Goal: Task Accomplishment & Management: Complete application form

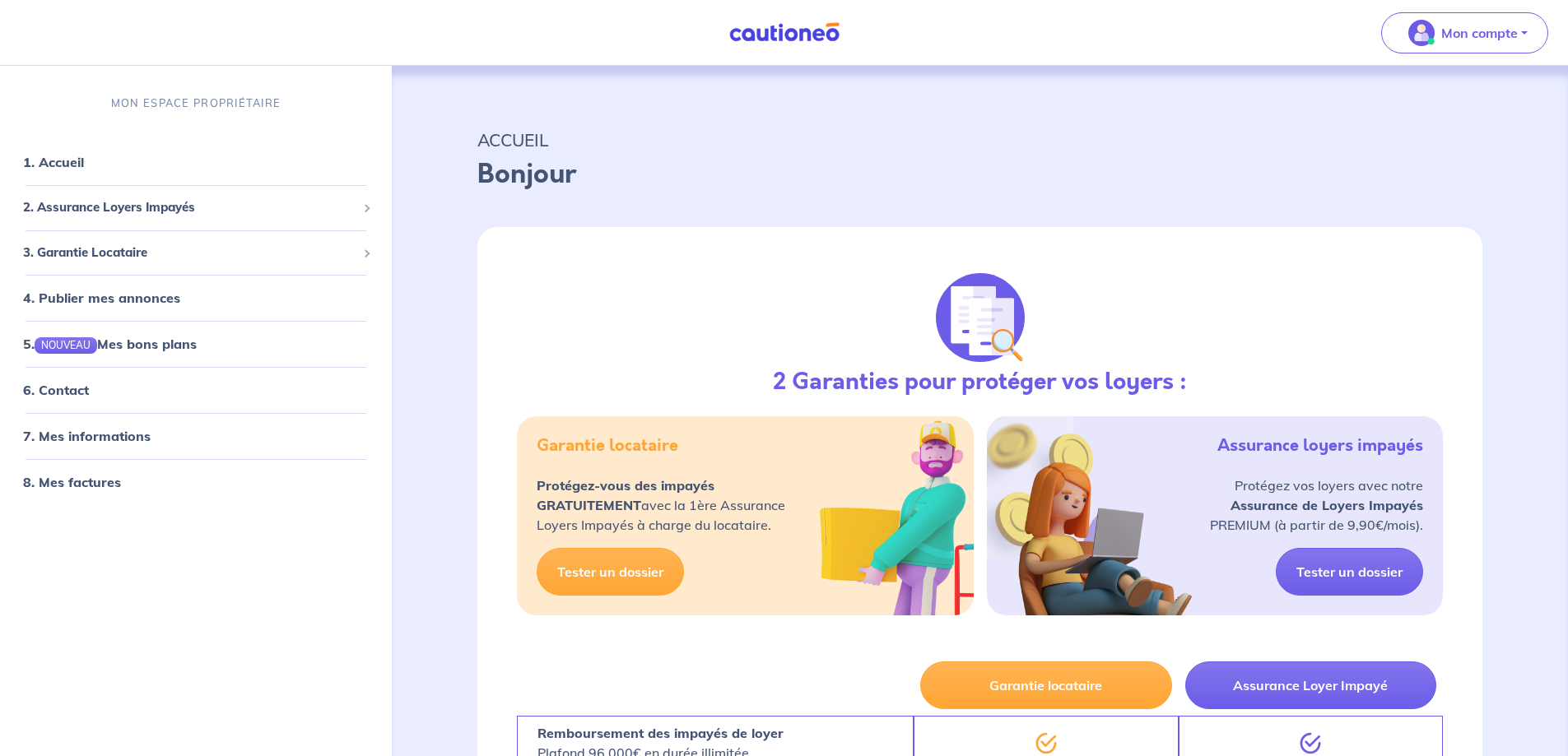
select select "FR"
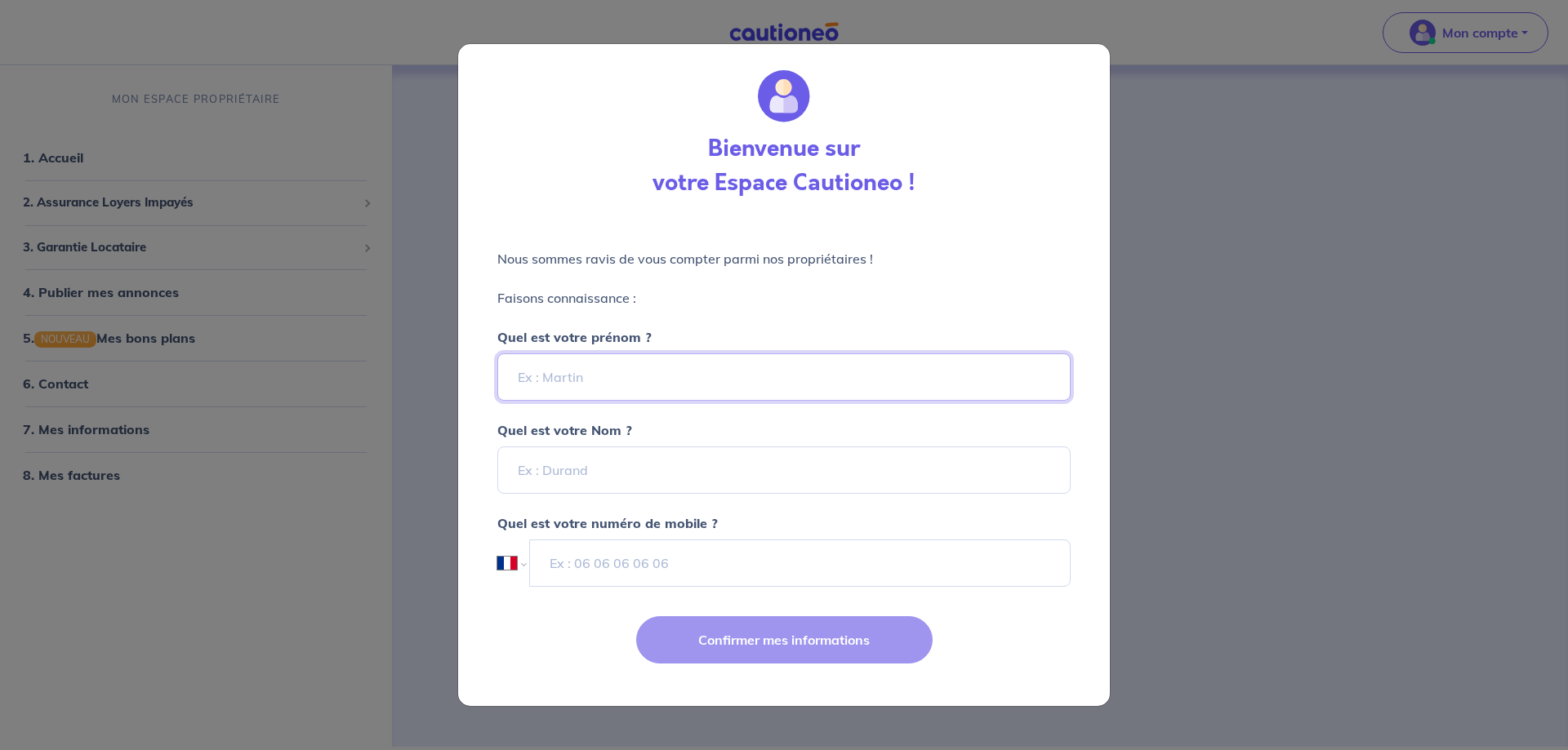
click at [628, 385] on input "Quel est votre prénom ?" at bounding box center [784, 377] width 573 height 47
type input "Julien"
type input "BERNELAS"
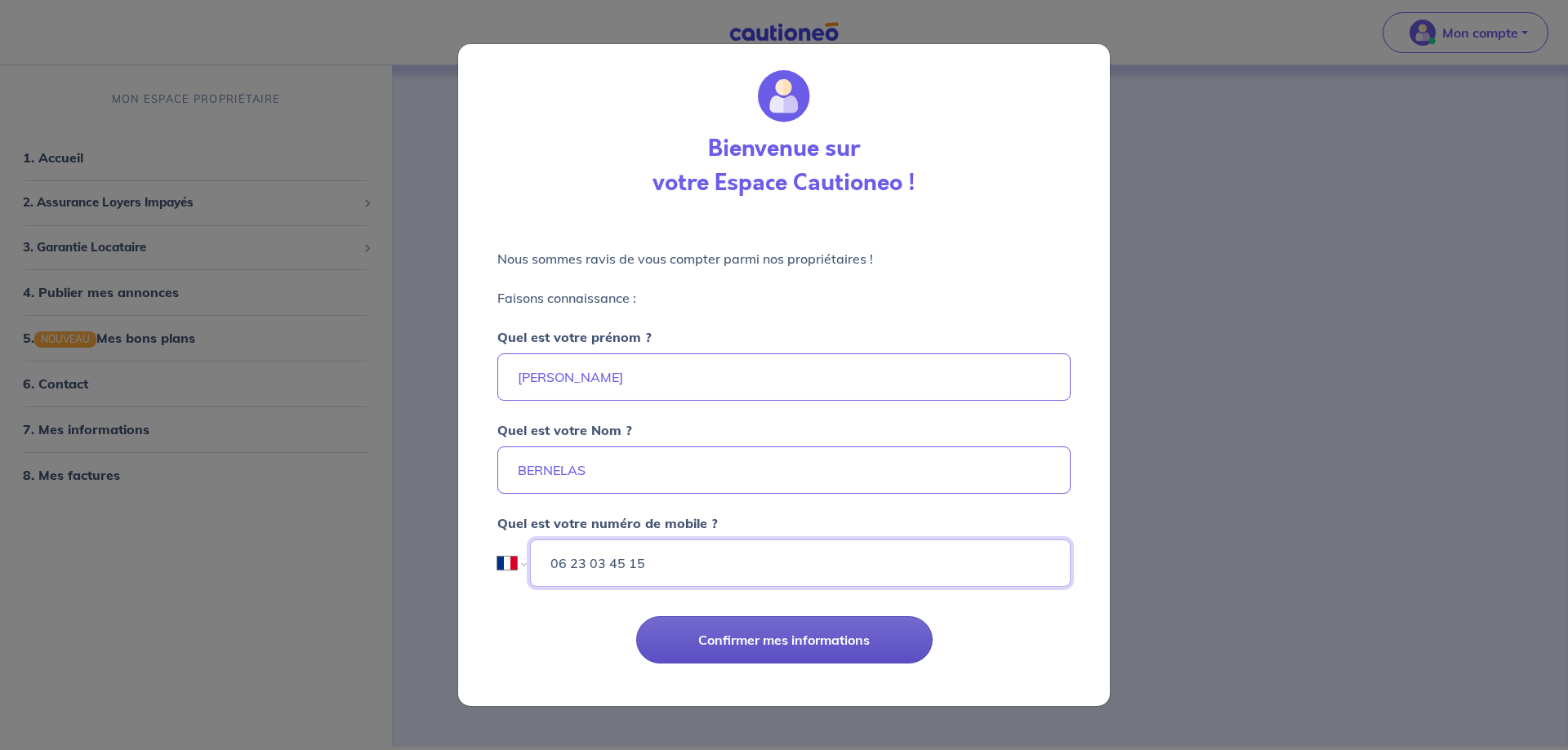
type input "06 23 03 45 15"
click at [874, 649] on button "Confirmer mes informations" at bounding box center [784, 640] width 296 height 47
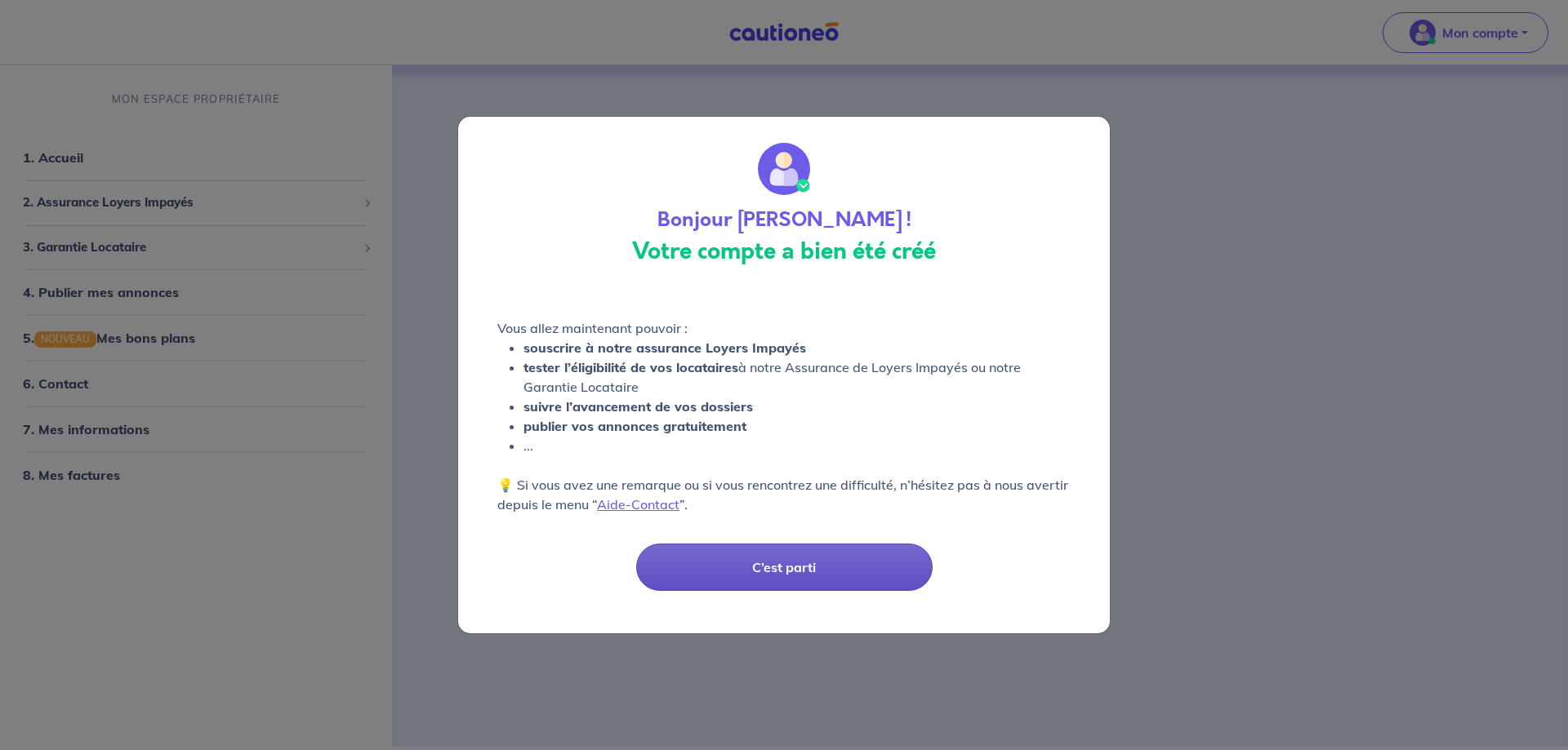
click at [786, 558] on button "C’est parti" at bounding box center [784, 567] width 296 height 47
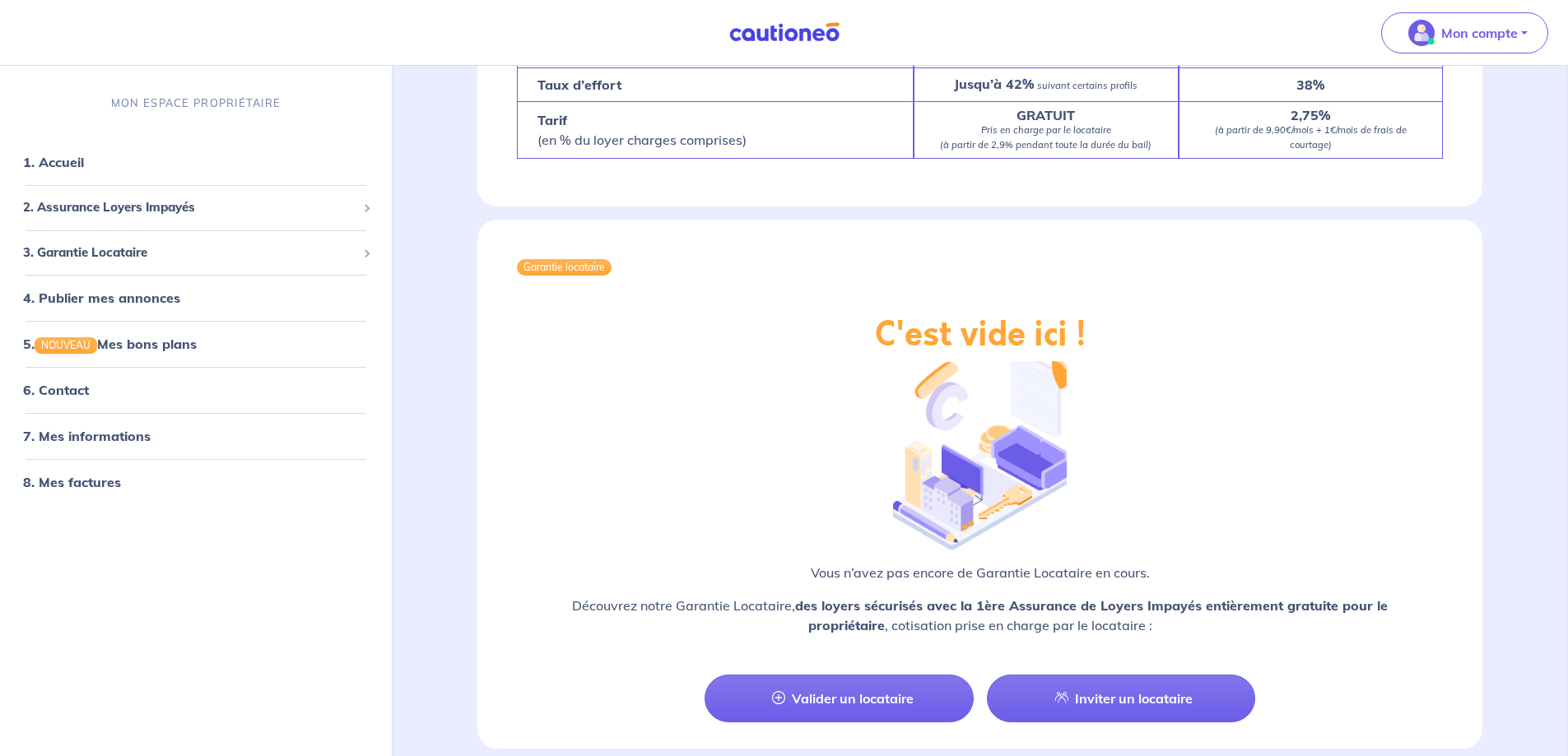
scroll to position [1316, 0]
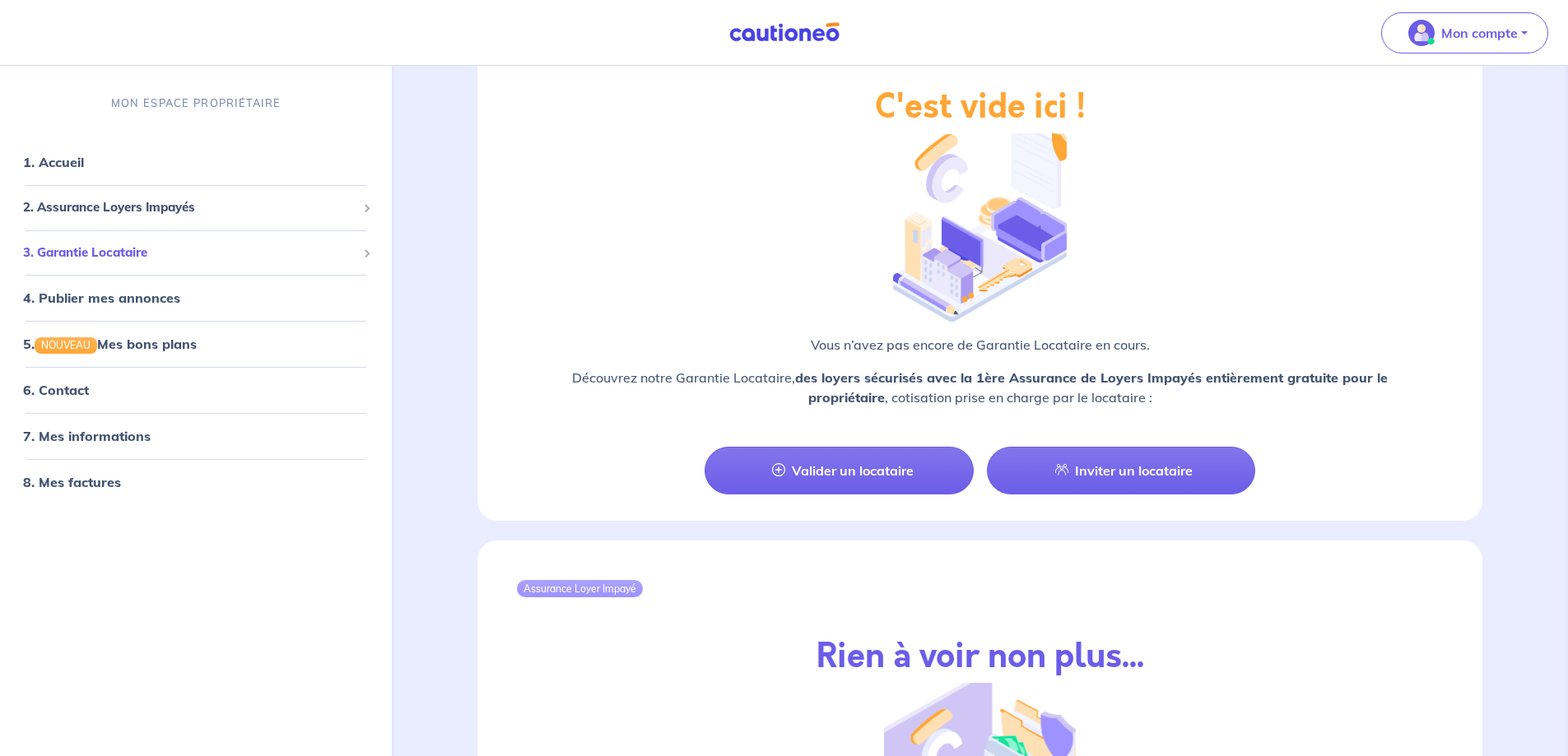
click at [100, 254] on span "3. Garantie Locataire" at bounding box center [189, 253] width 333 height 19
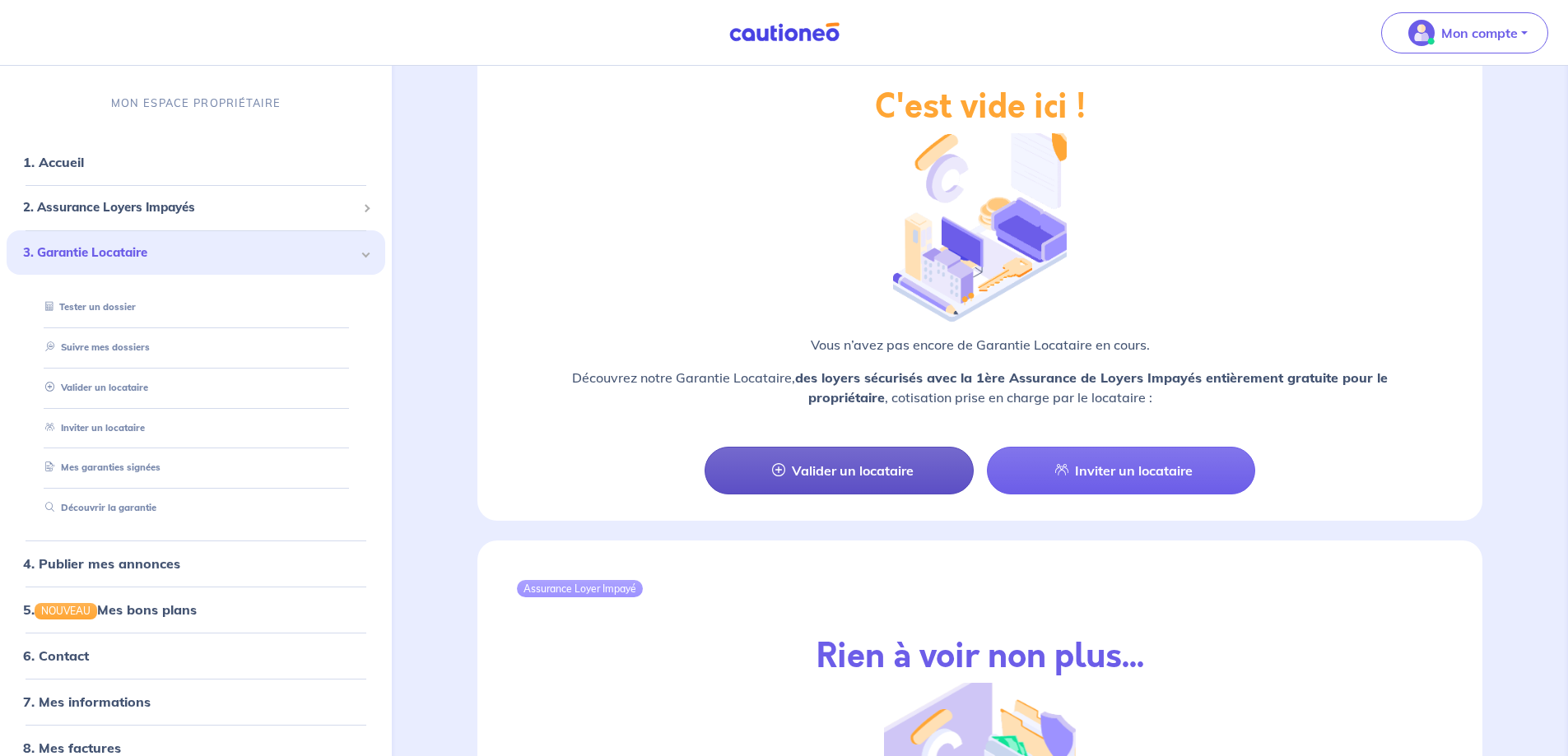
click at [868, 467] on link "Valider un locataire" at bounding box center [838, 471] width 268 height 48
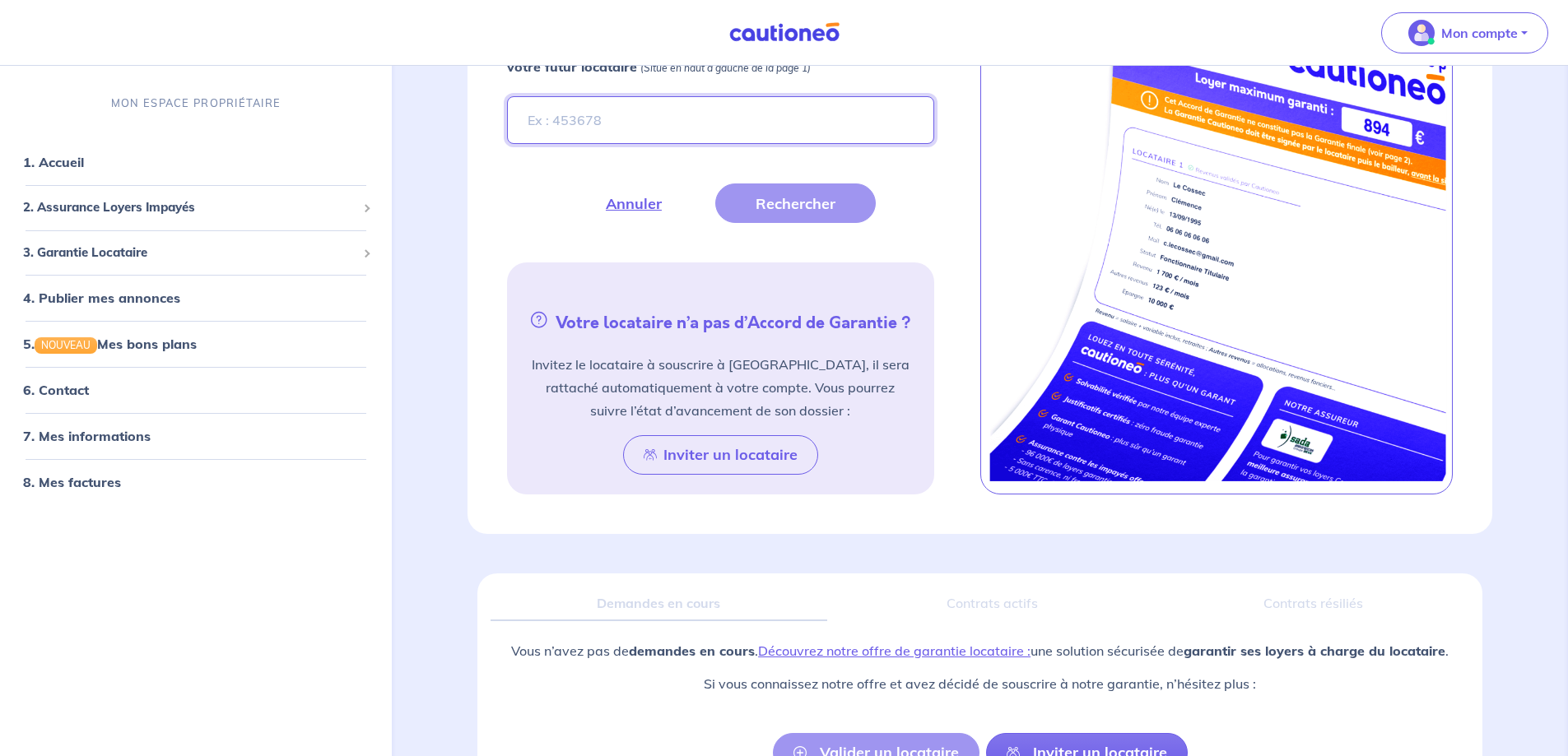
click at [655, 125] on input "Entrez le numéro de dossier présent sur l’Accord de Garantie de votre futur loc…" at bounding box center [720, 120] width 426 height 48
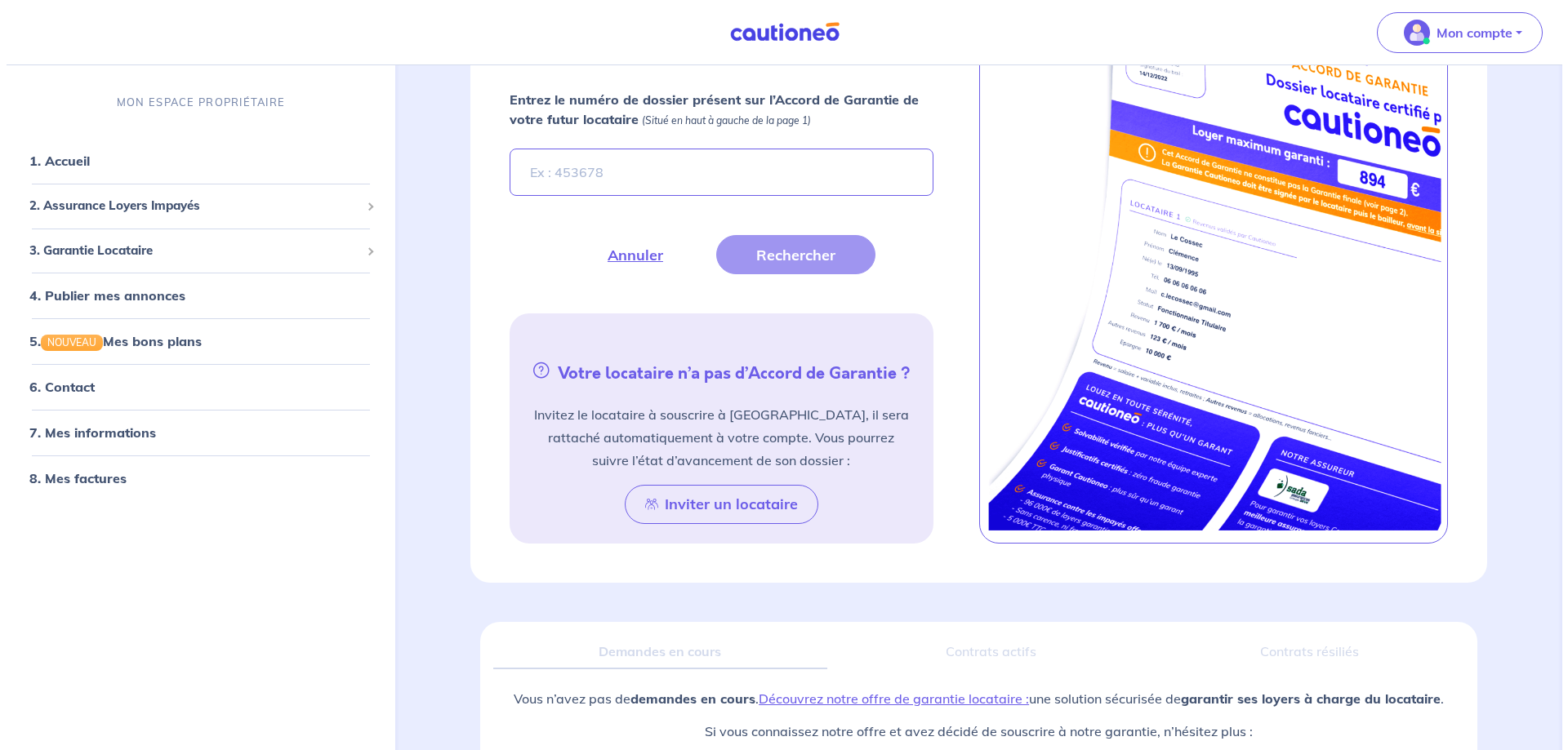
scroll to position [527, 0]
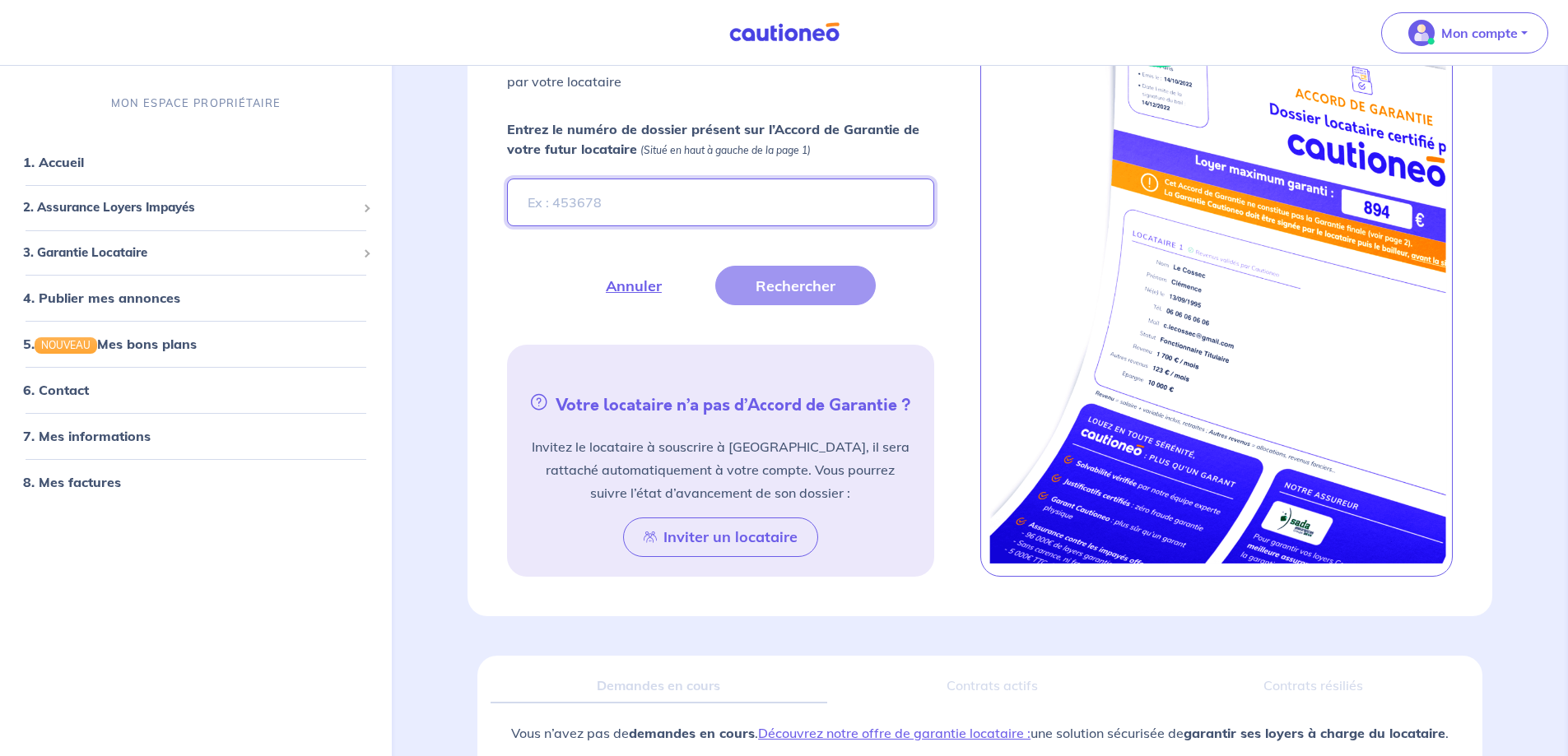
click at [681, 201] on input "Entrez le numéro de dossier présent sur l’Accord de Garantie de votre futur loc…" at bounding box center [720, 203] width 426 height 48
type input "G82Wdy"
click at [774, 294] on button "Rechercher" at bounding box center [795, 285] width 161 height 40
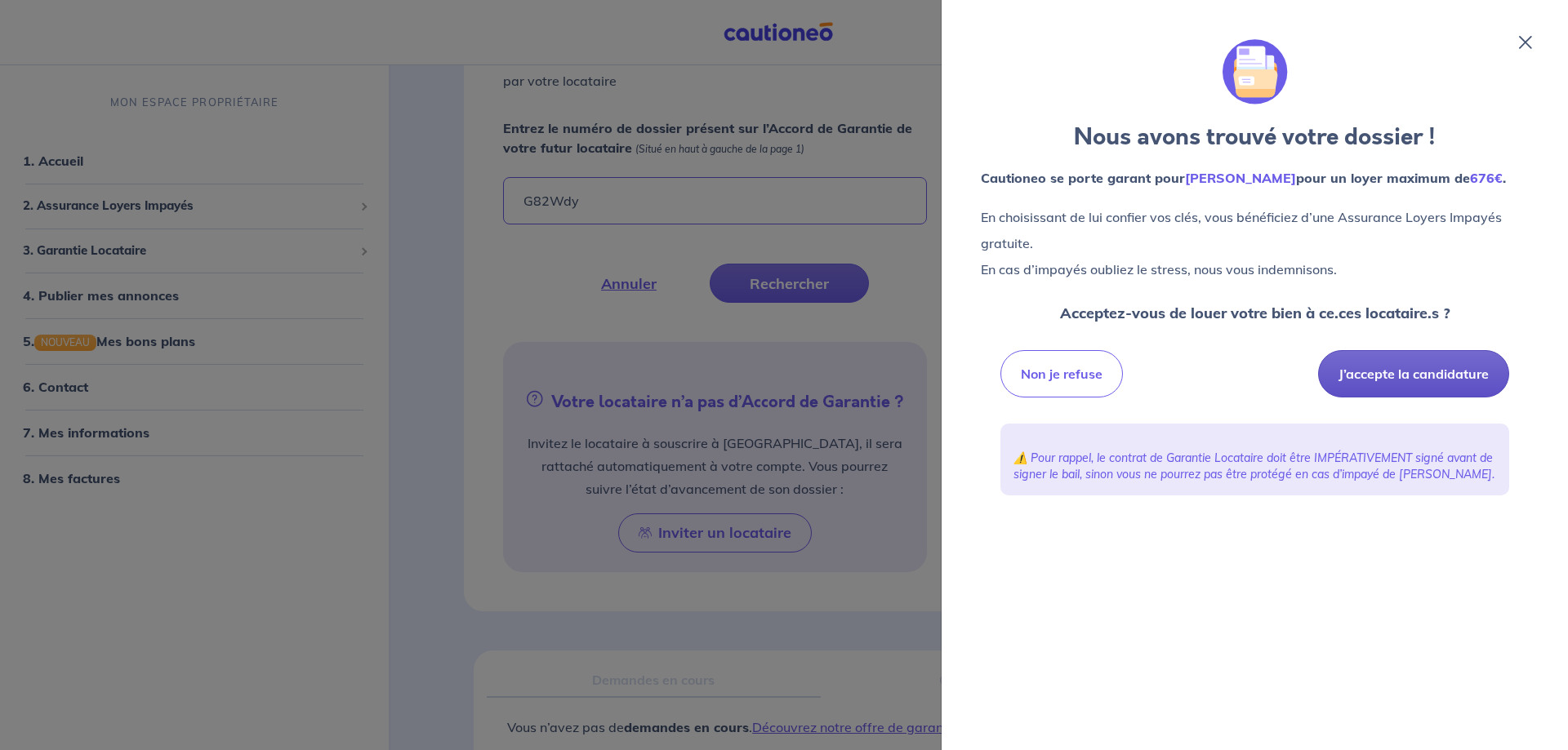
click at [1407, 376] on button "J’accepte la candidature" at bounding box center [1413, 374] width 191 height 47
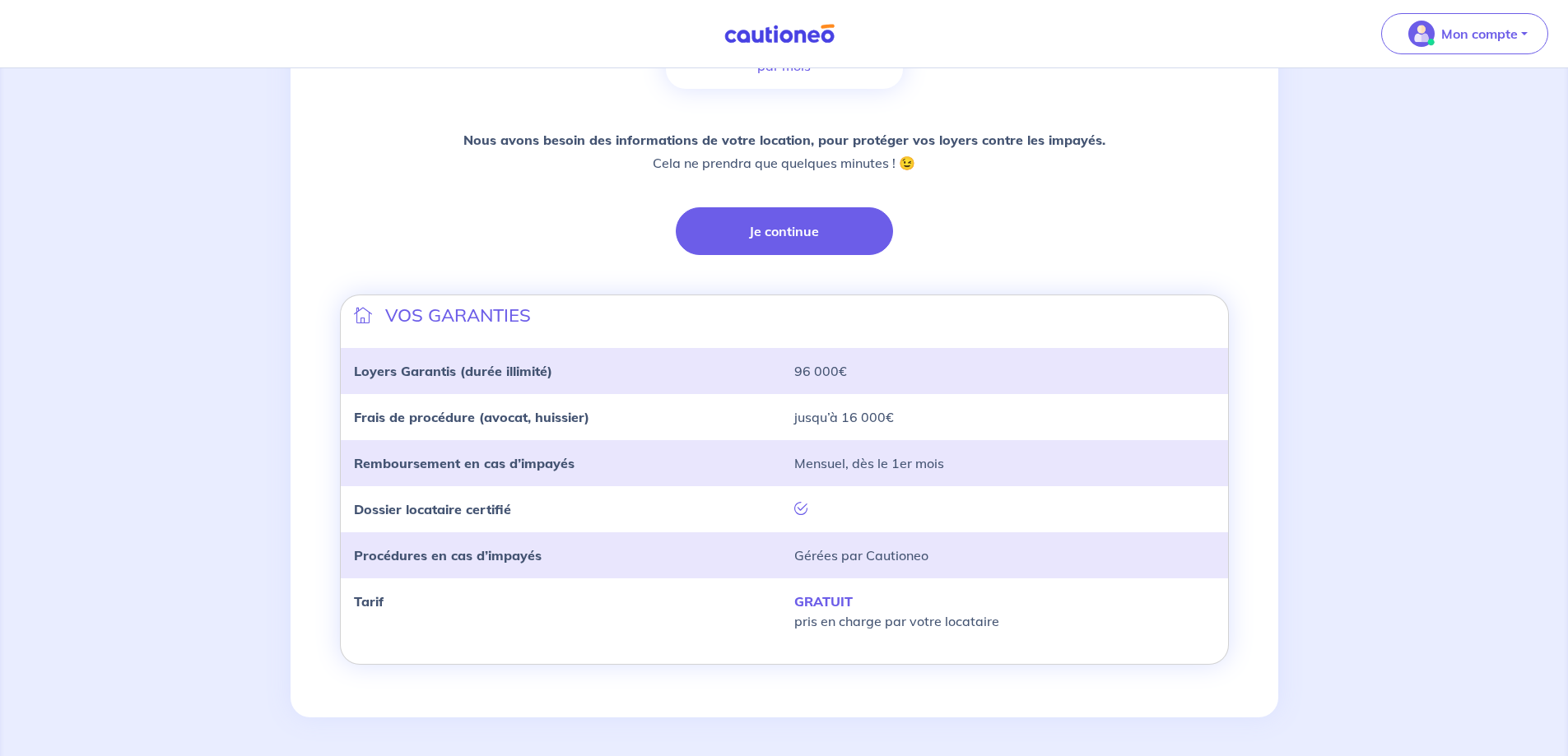
scroll to position [339, 0]
click at [807, 241] on button "Je continue" at bounding box center [784, 230] width 217 height 48
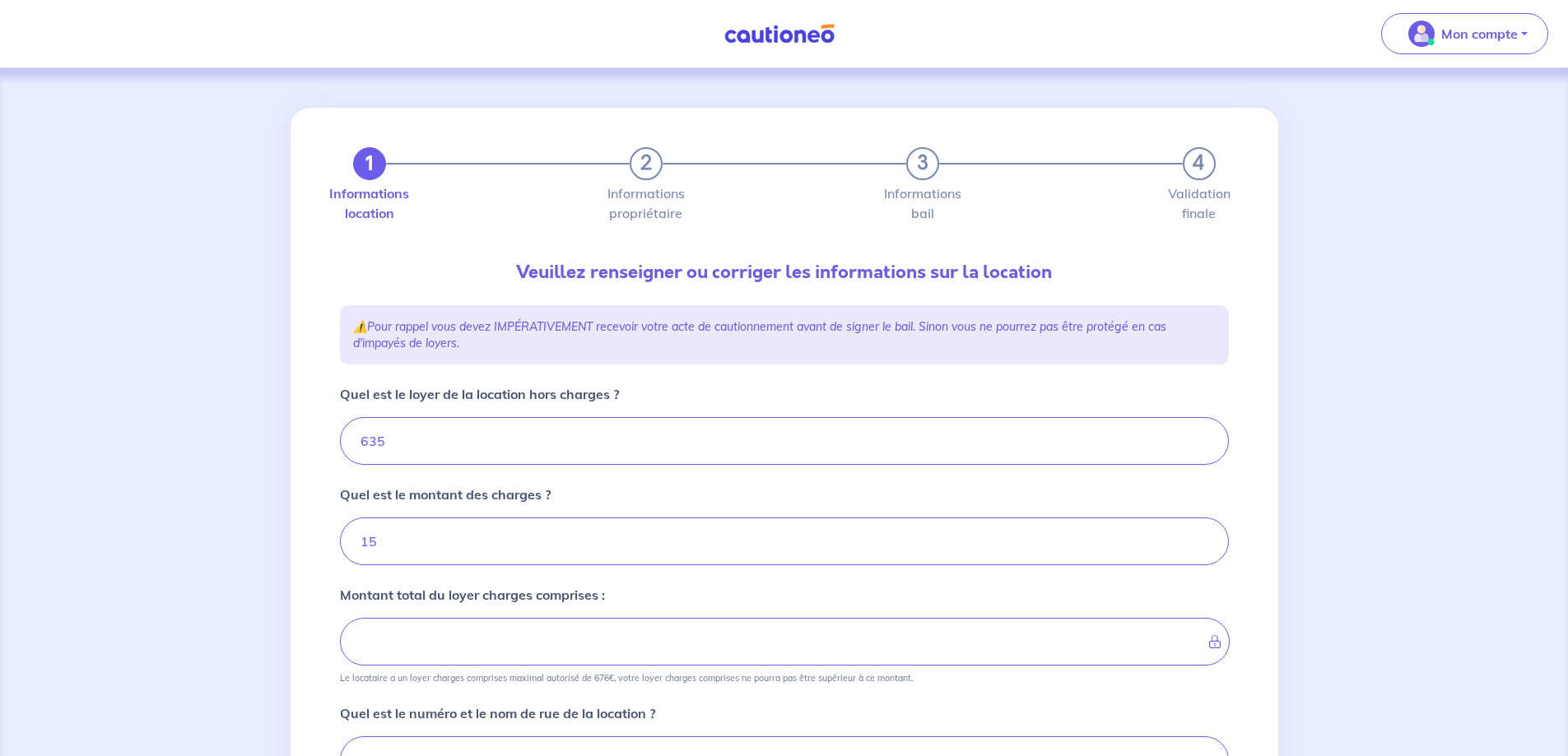
type input "650"
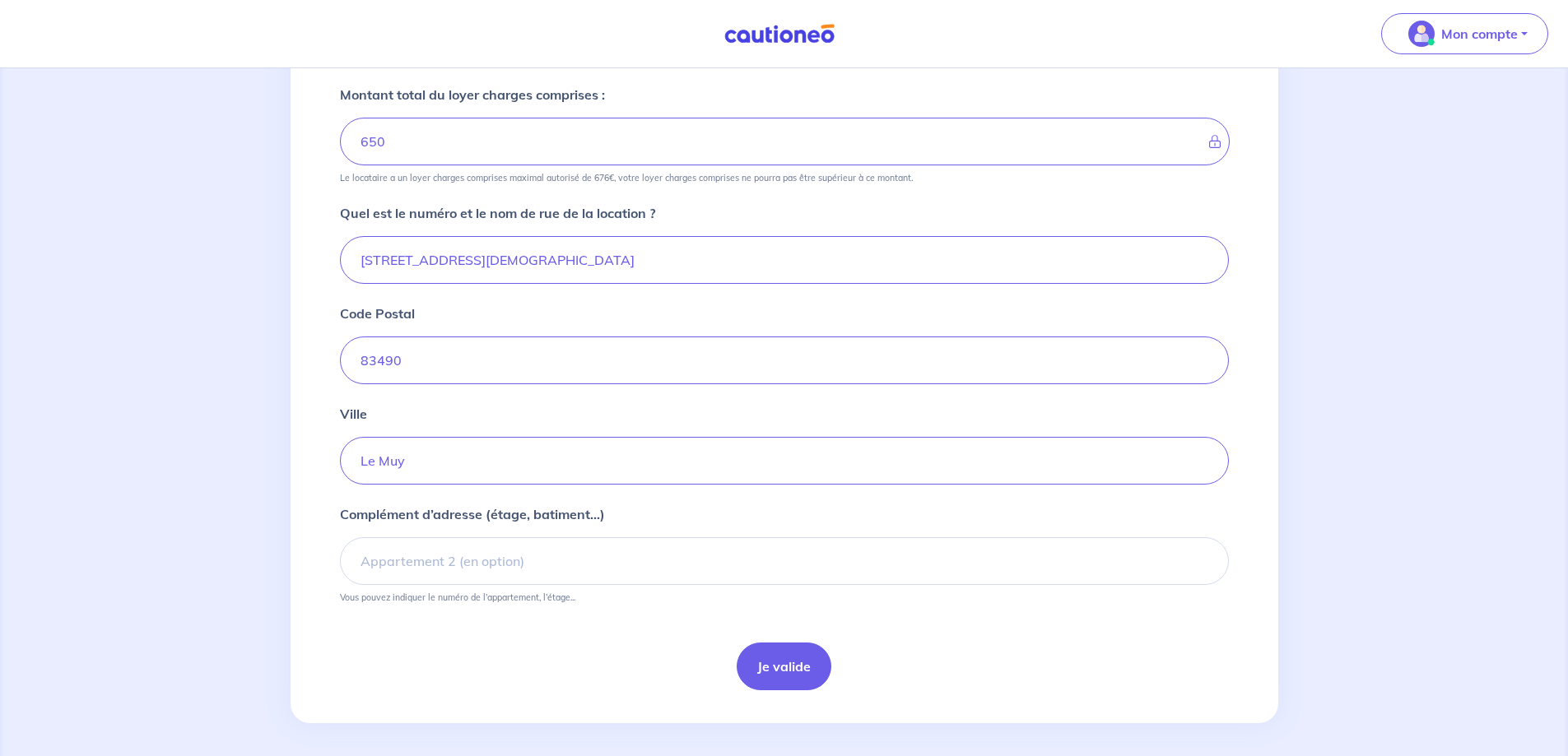
scroll to position [507, 0]
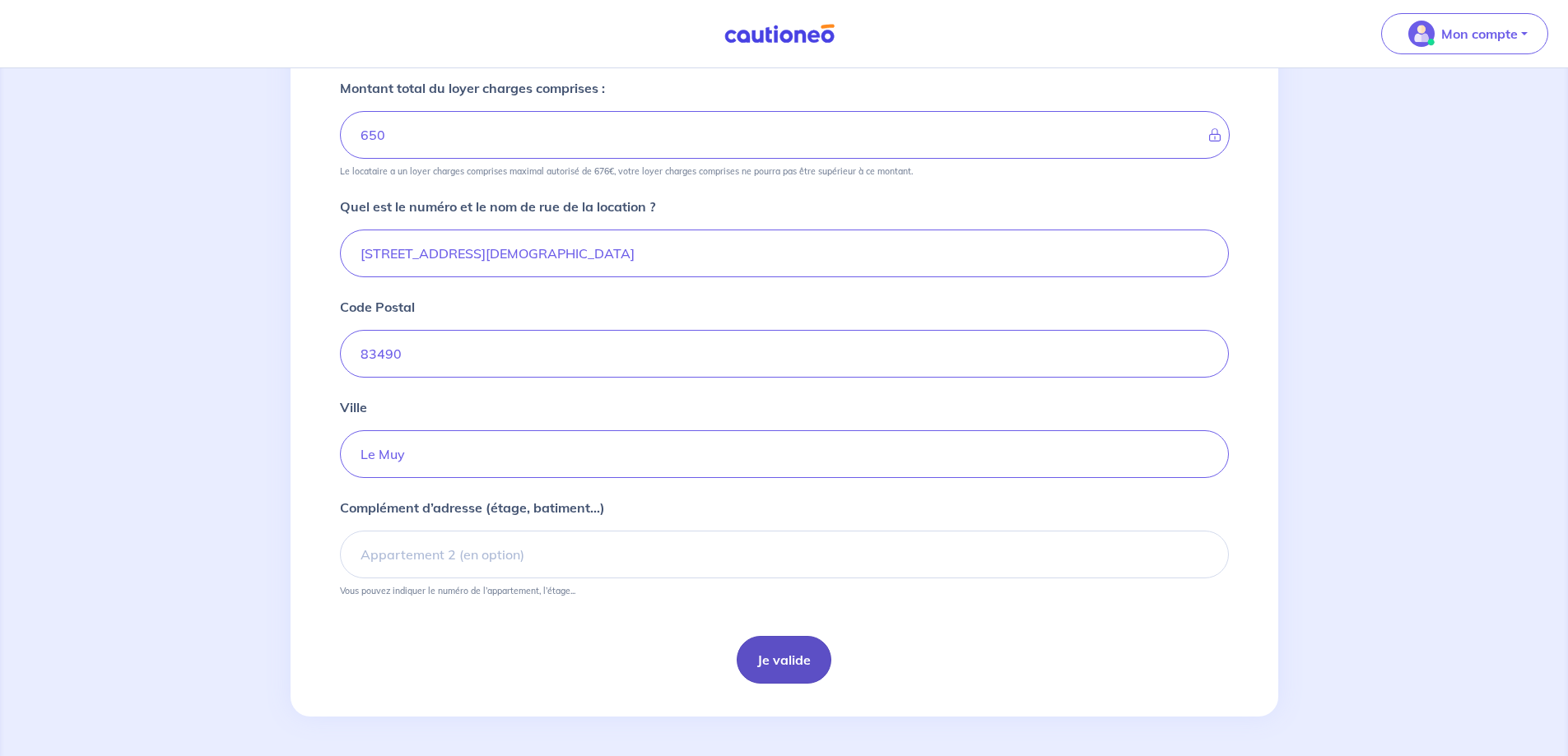
click at [795, 669] on button "Je valide" at bounding box center [783, 660] width 94 height 48
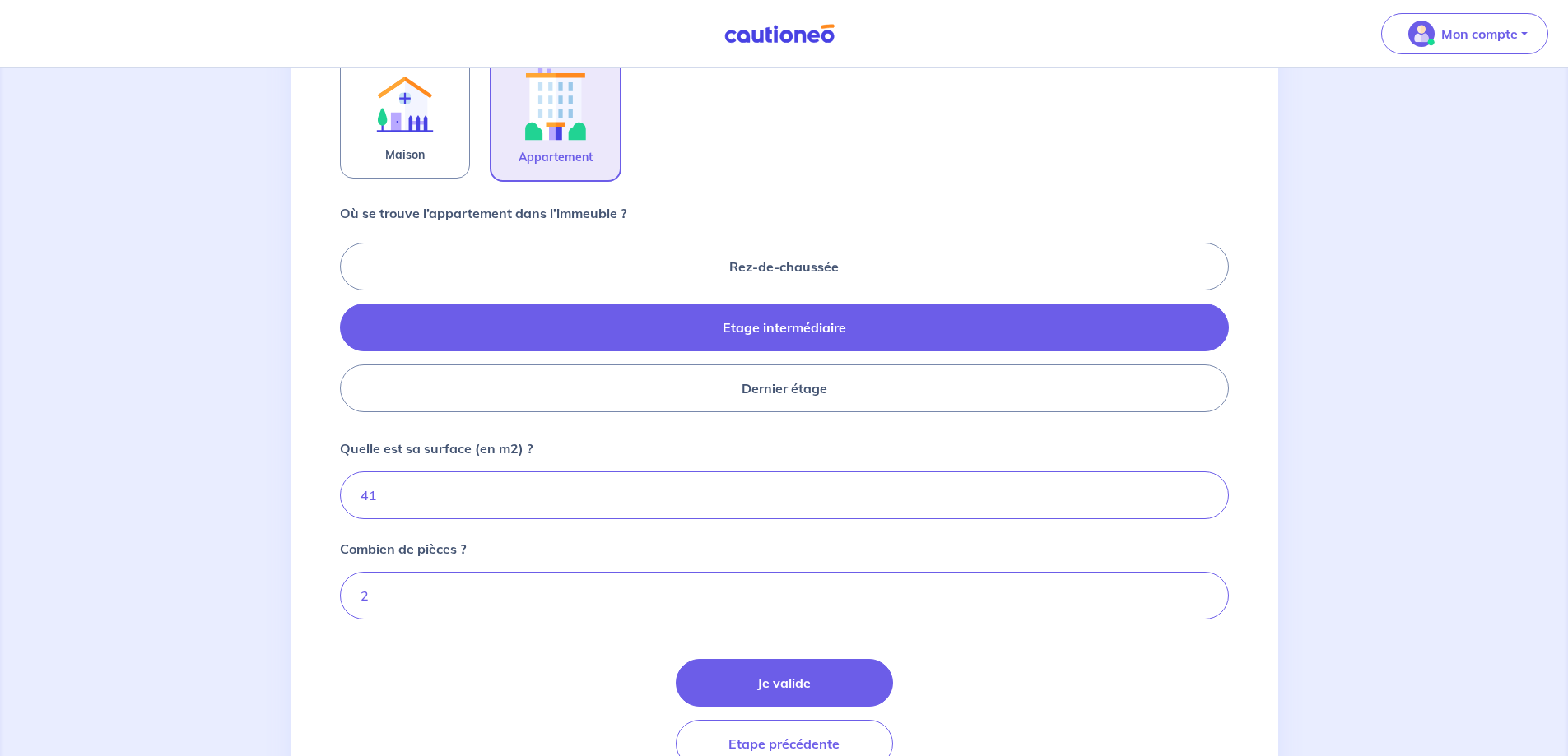
scroll to position [652, 0]
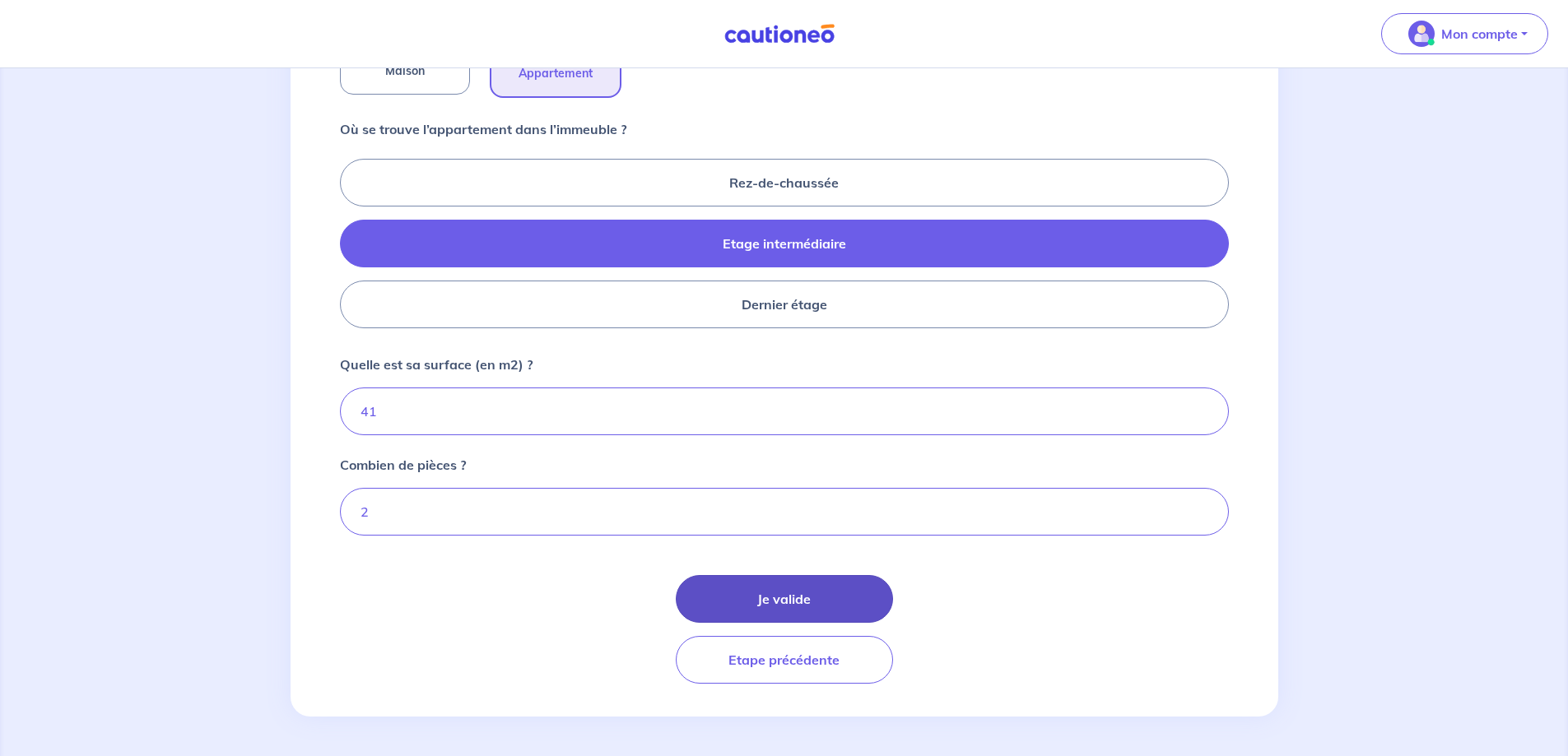
click at [831, 602] on button "Je valide" at bounding box center [784, 599] width 217 height 48
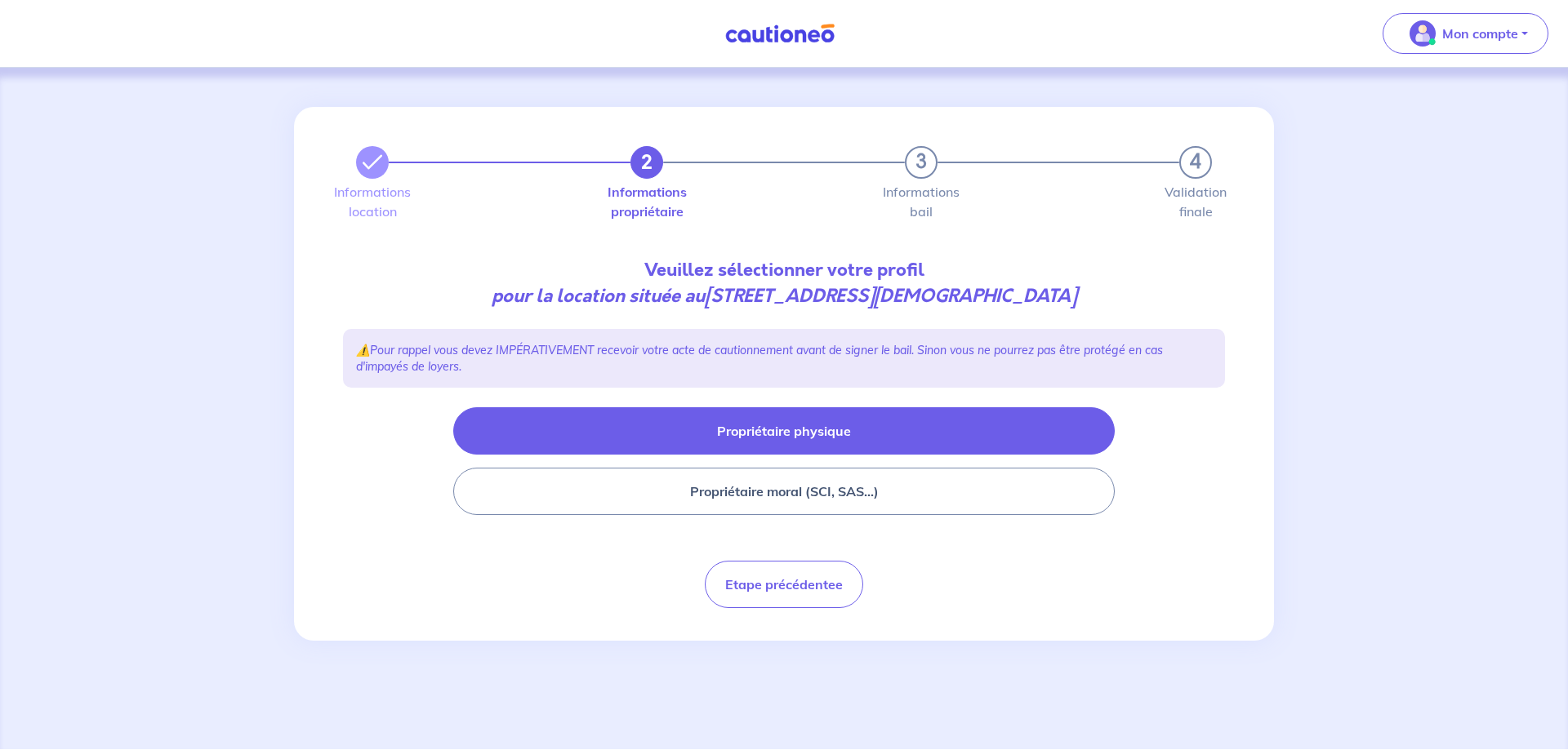
click at [826, 426] on button "Propriétaire physique" at bounding box center [784, 431] width 662 height 47
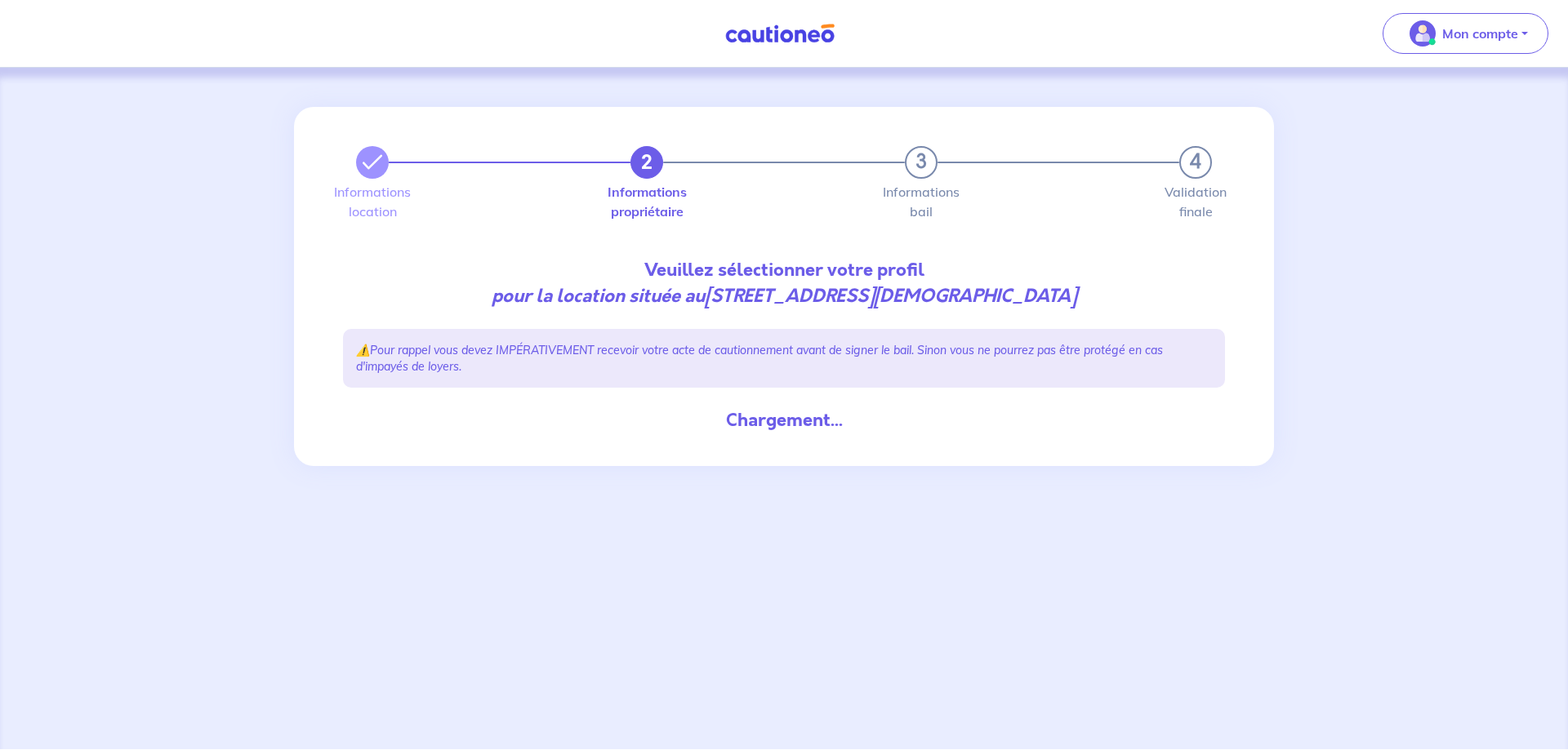
select select "FR"
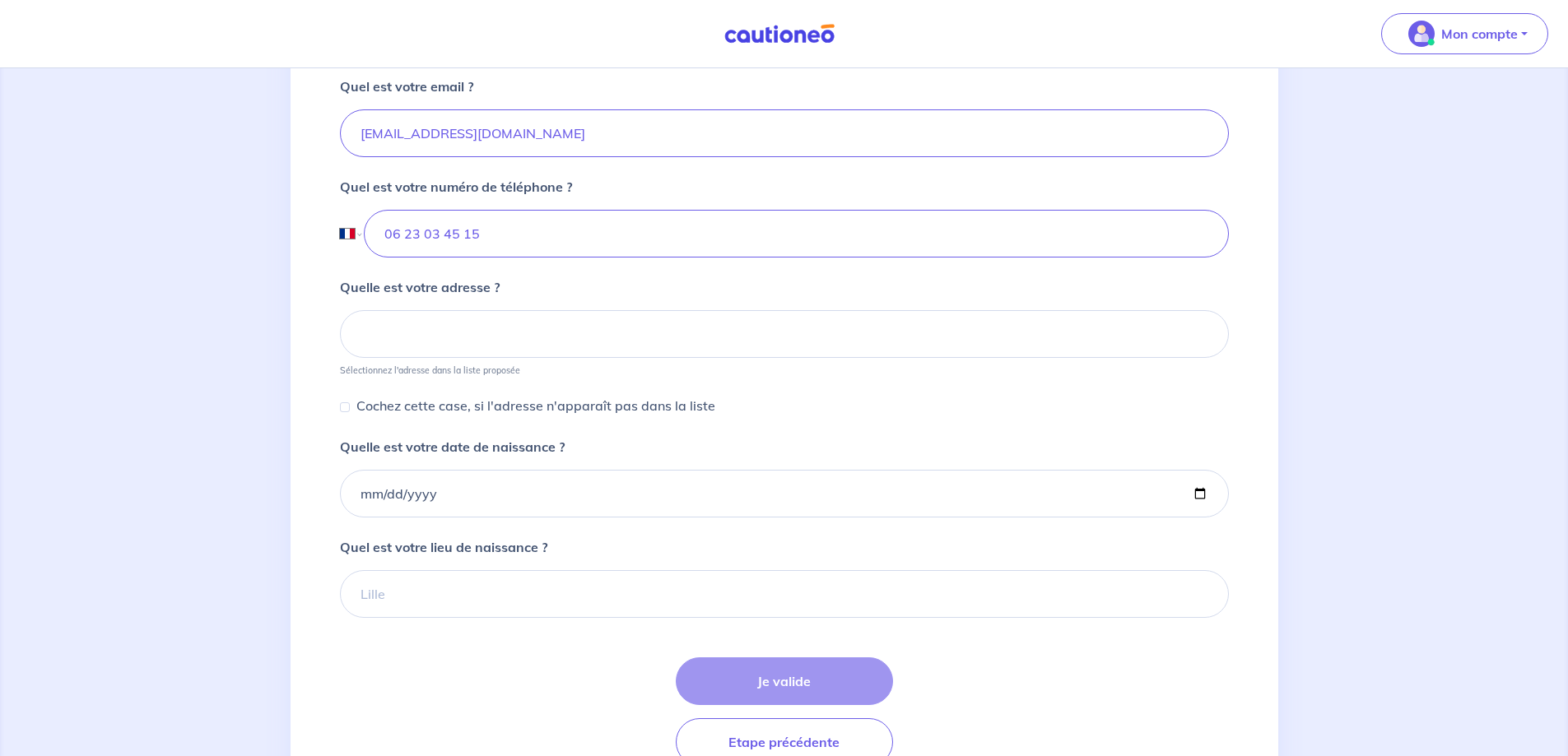
scroll to position [576, 0]
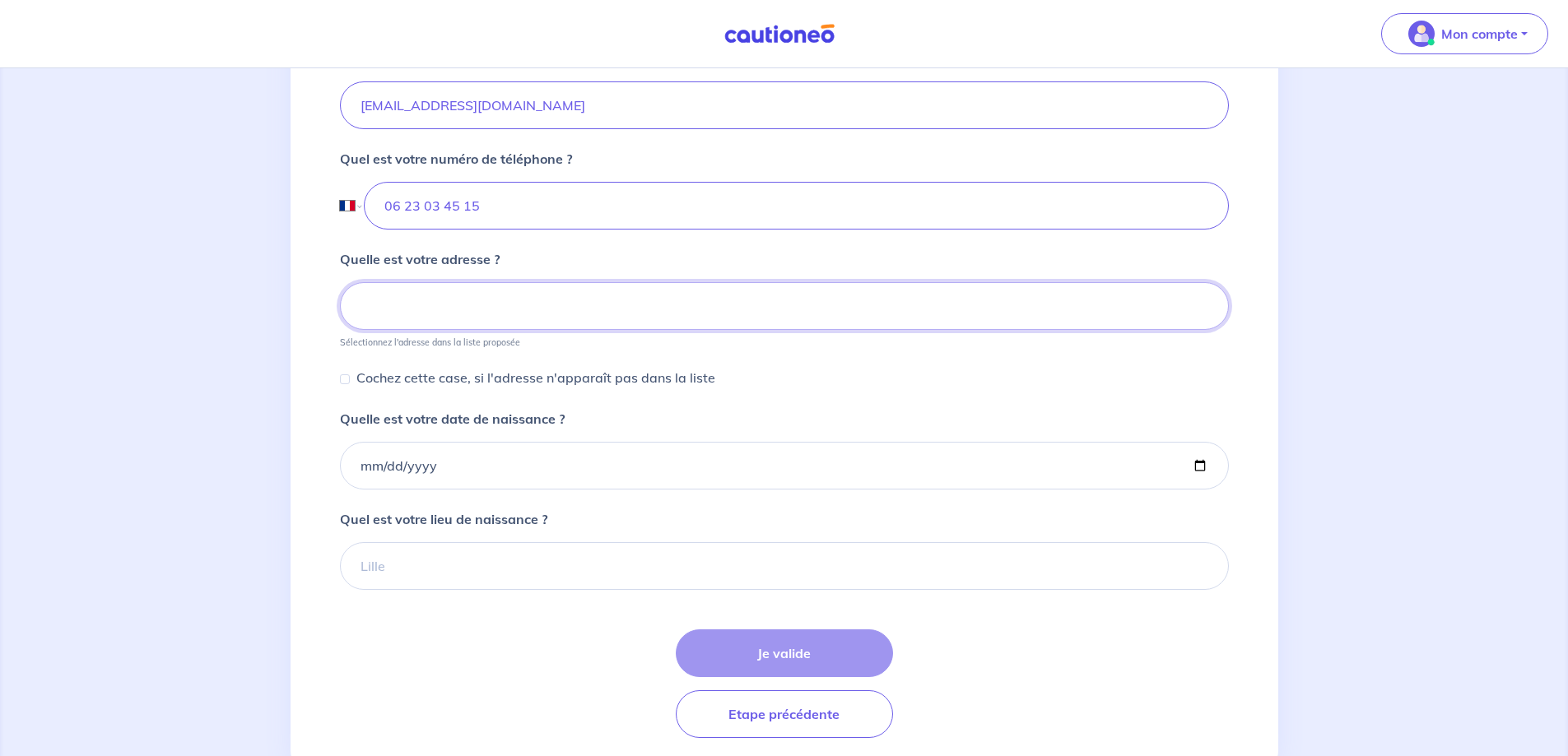
click at [500, 303] on input at bounding box center [784, 306] width 889 height 48
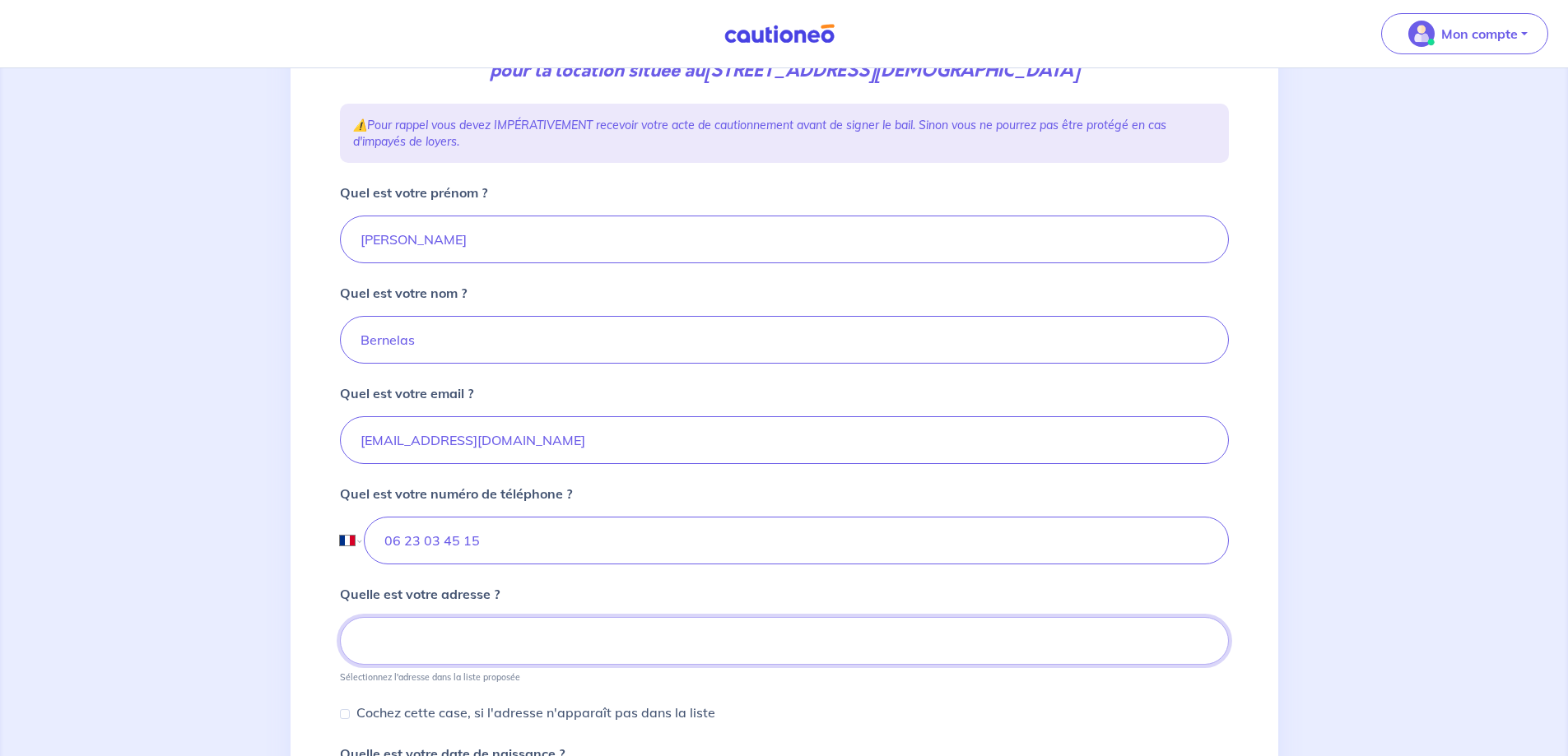
scroll to position [301, 0]
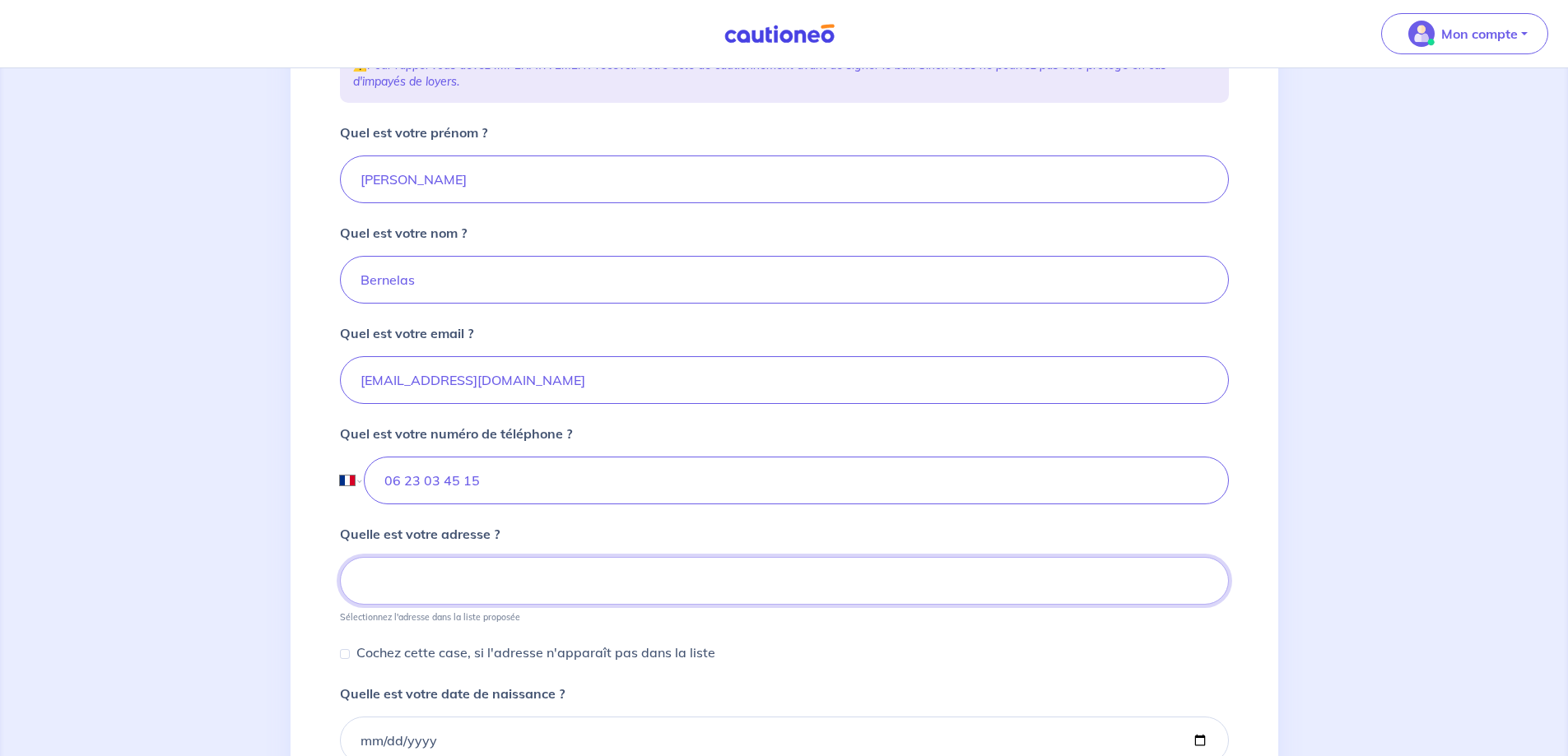
click at [452, 586] on input at bounding box center [784, 581] width 889 height 48
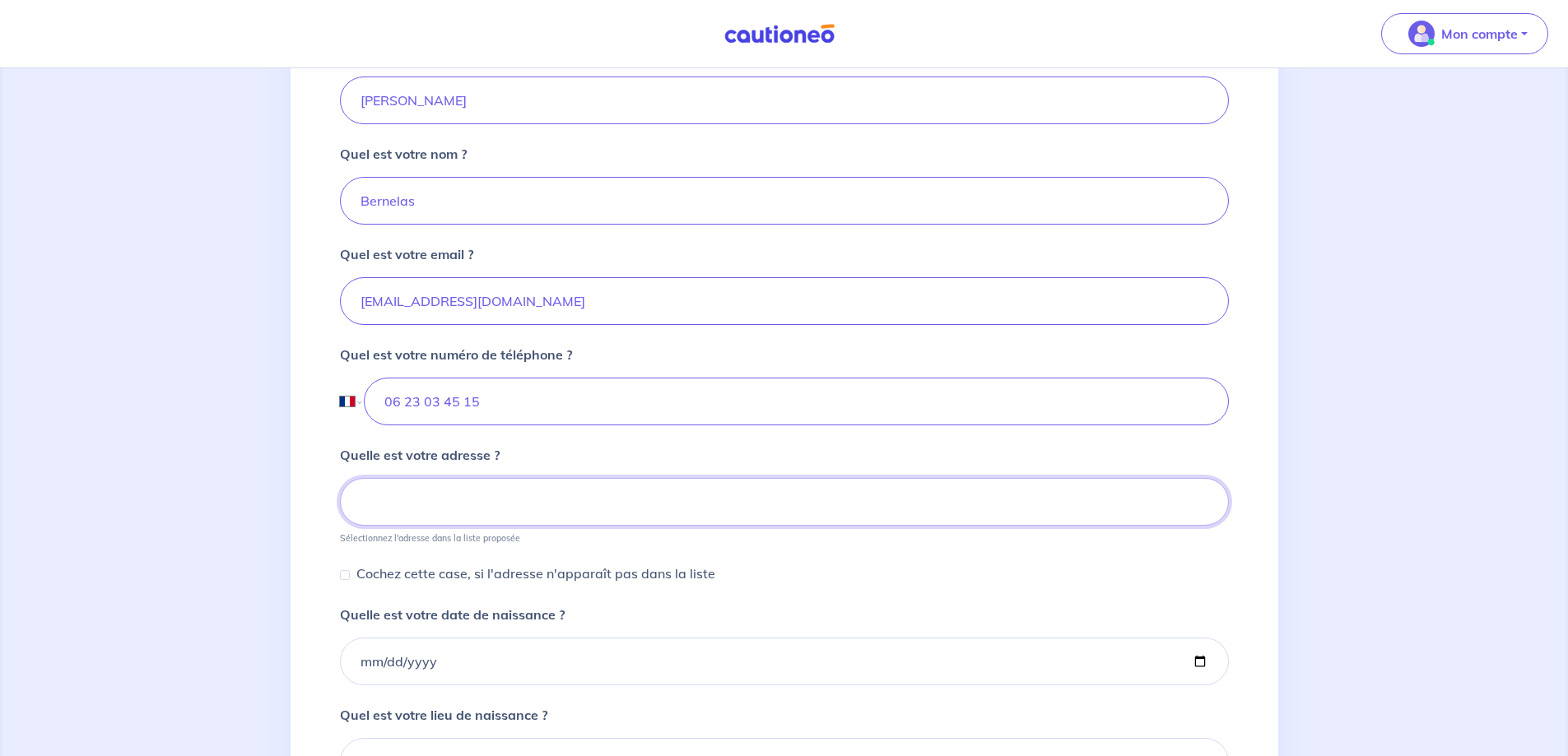
scroll to position [383, 0]
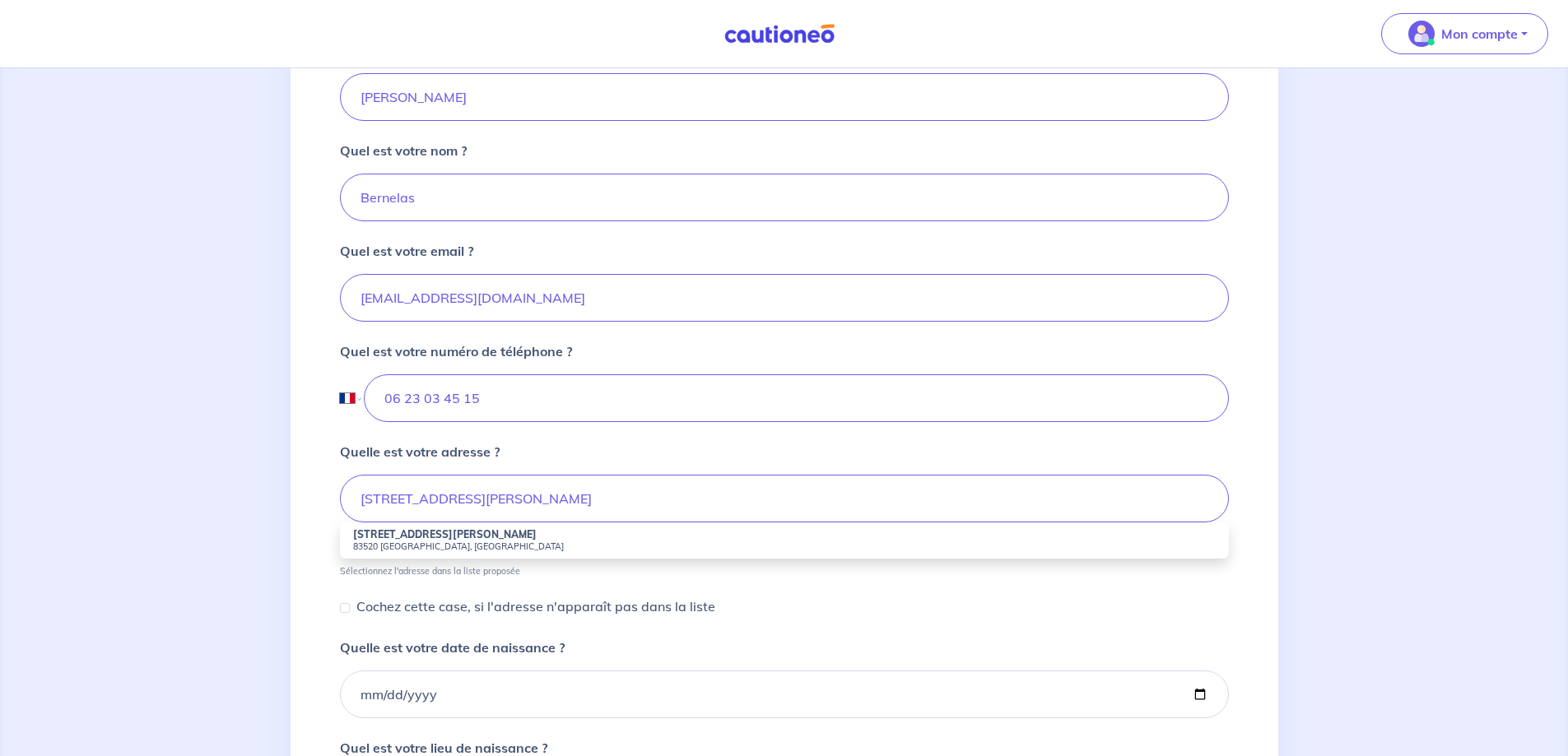
click at [515, 533] on li "18 Rue Joseph Roumanille 83520 Roquebrune-sur-Argens, France" at bounding box center [784, 540] width 889 height 36
type input "18 Rue Joseph Roumanille, 83520 Roquebrune-sur-Argens, France"
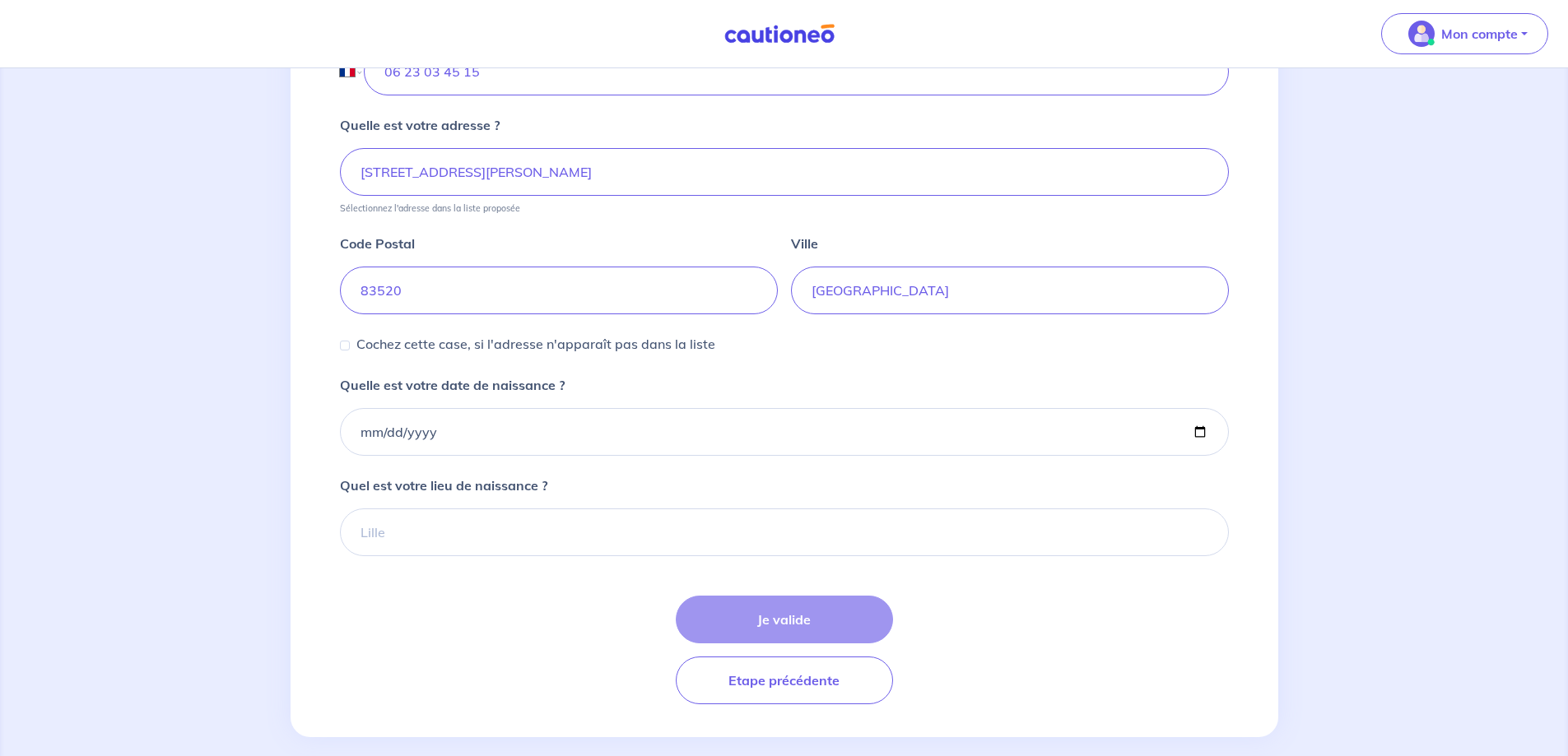
scroll to position [712, 0]
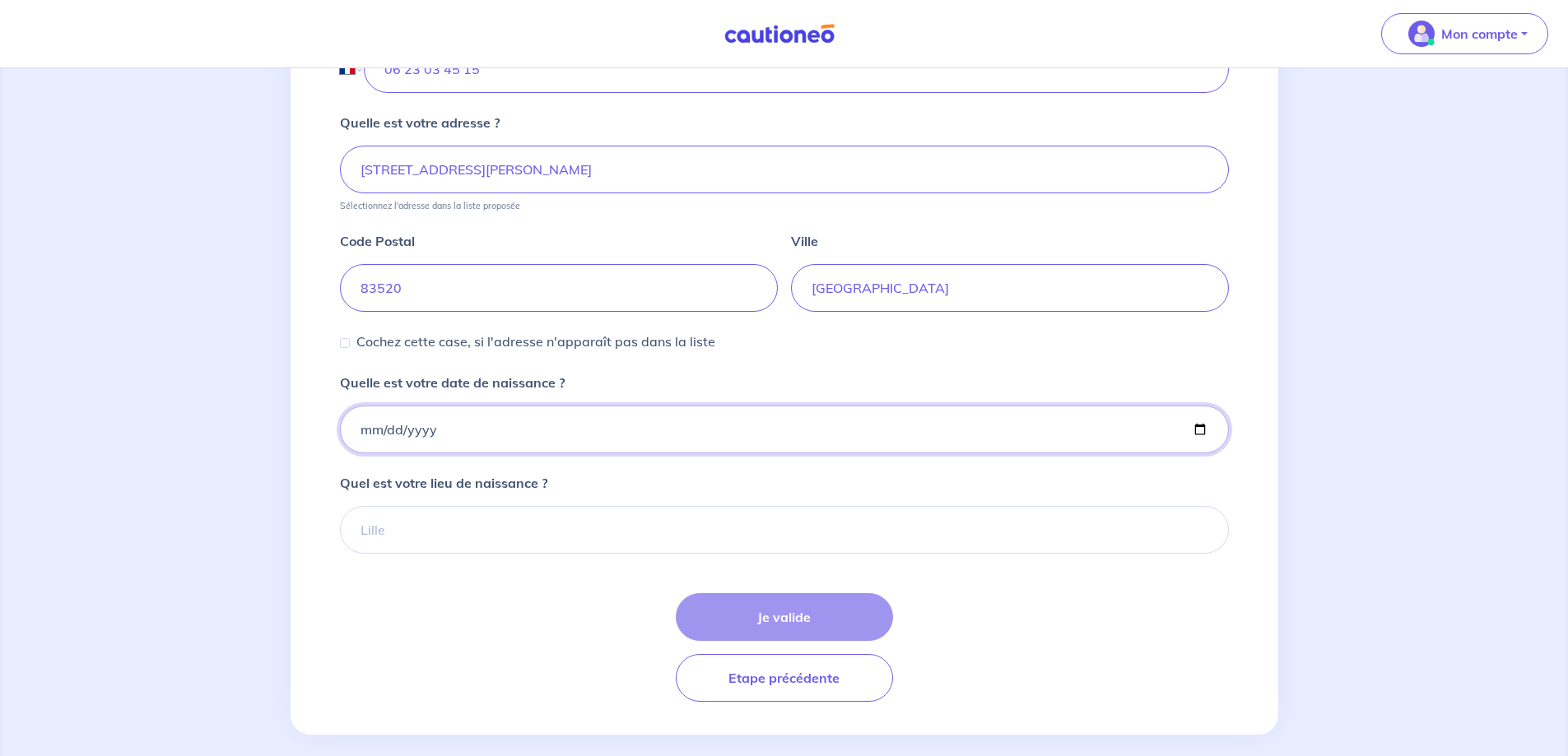
click at [475, 429] on input "Quelle est votre date de naissance ?" at bounding box center [784, 429] width 889 height 48
click at [373, 430] on input "Quelle est votre date de naissance ?" at bounding box center [784, 429] width 889 height 48
type input "1986-06-25"
click at [450, 534] on input "Quel est votre lieu de naissance ?" at bounding box center [784, 530] width 889 height 48
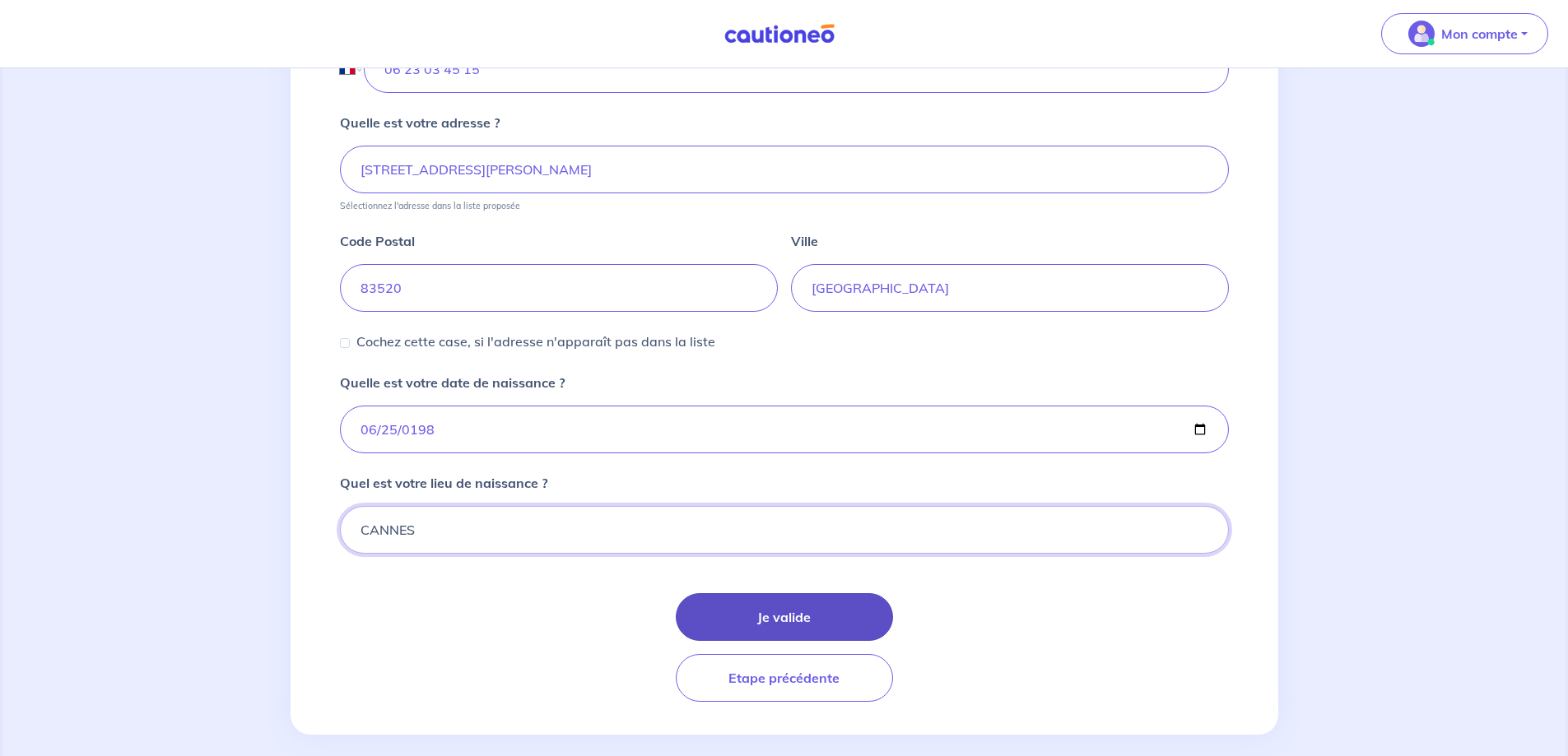
type input "CANNES"
click at [805, 617] on button "Je valide" at bounding box center [784, 617] width 217 height 48
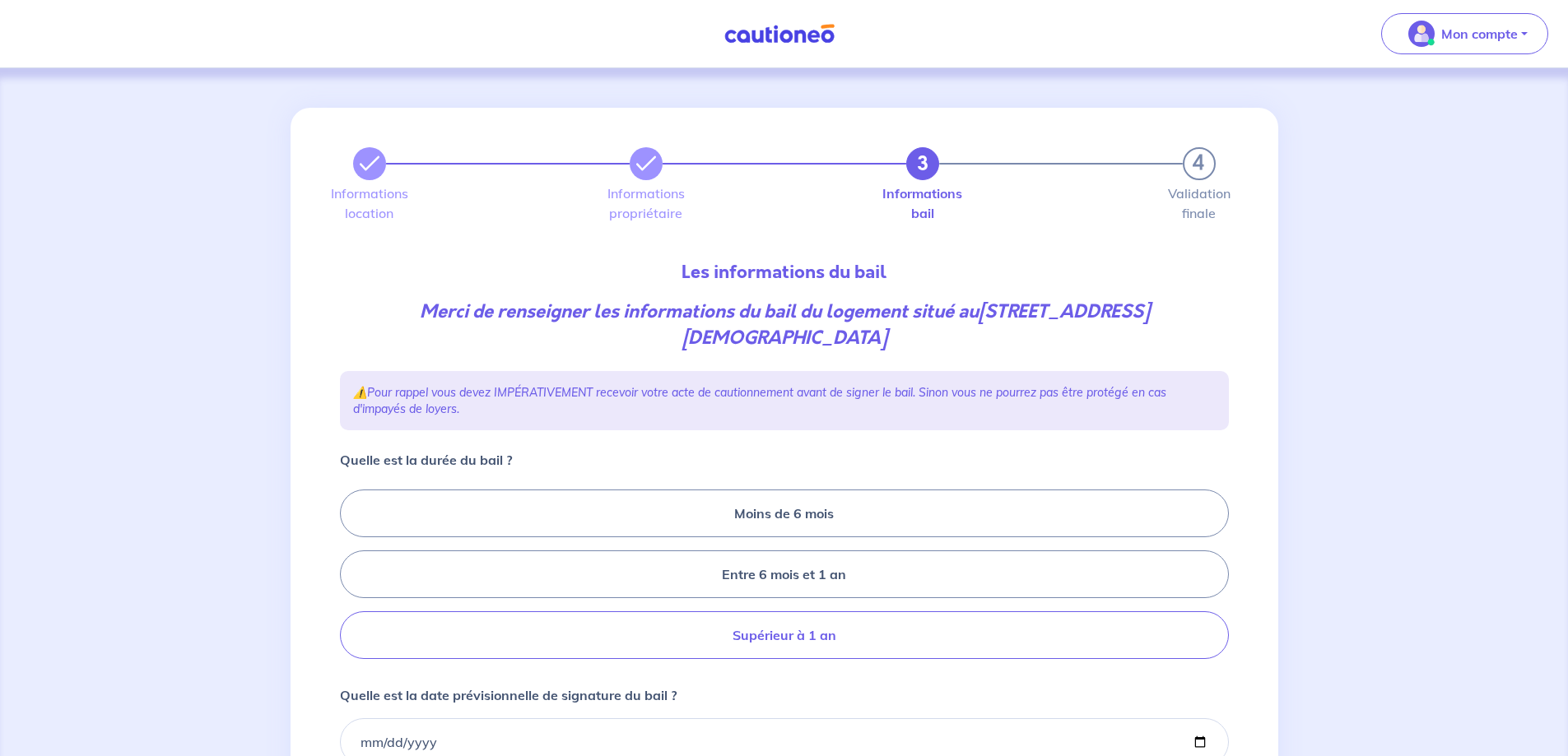
click at [838, 611] on label "Supérieur à 1 an" at bounding box center [784, 635] width 889 height 48
click at [351, 580] on input "Supérieur à 1 an" at bounding box center [344, 574] width 10 height 10
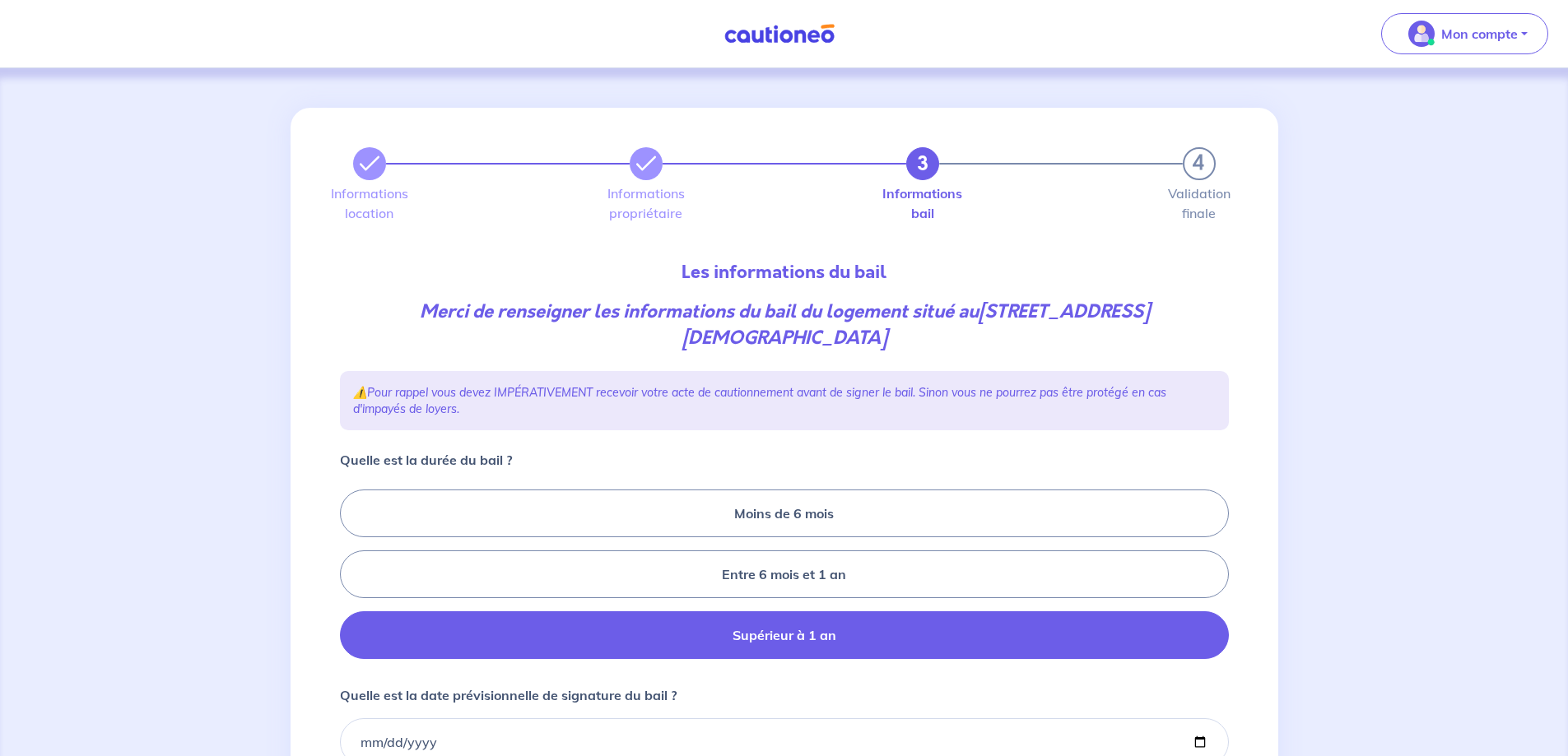
radio input "true"
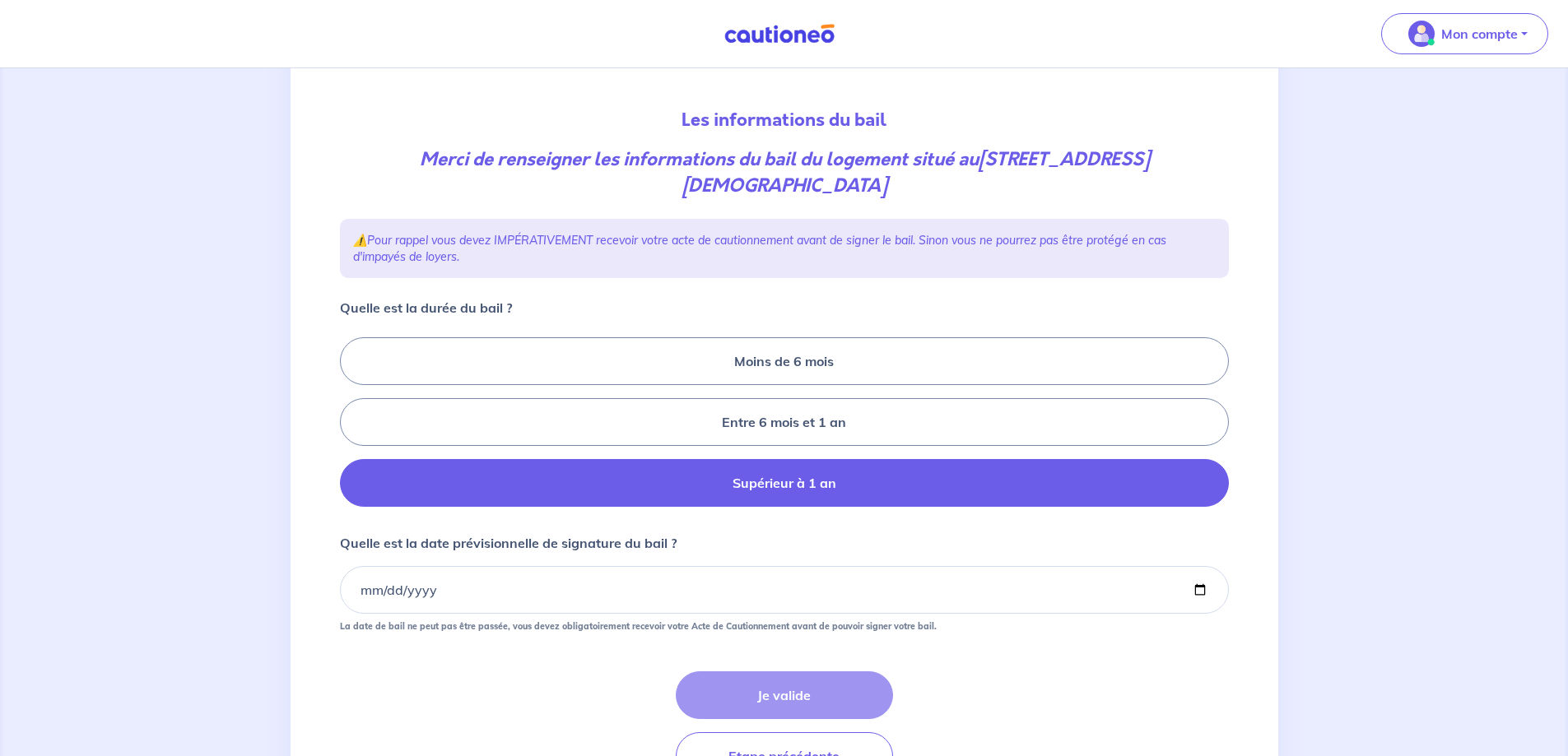
scroll to position [165, 0]
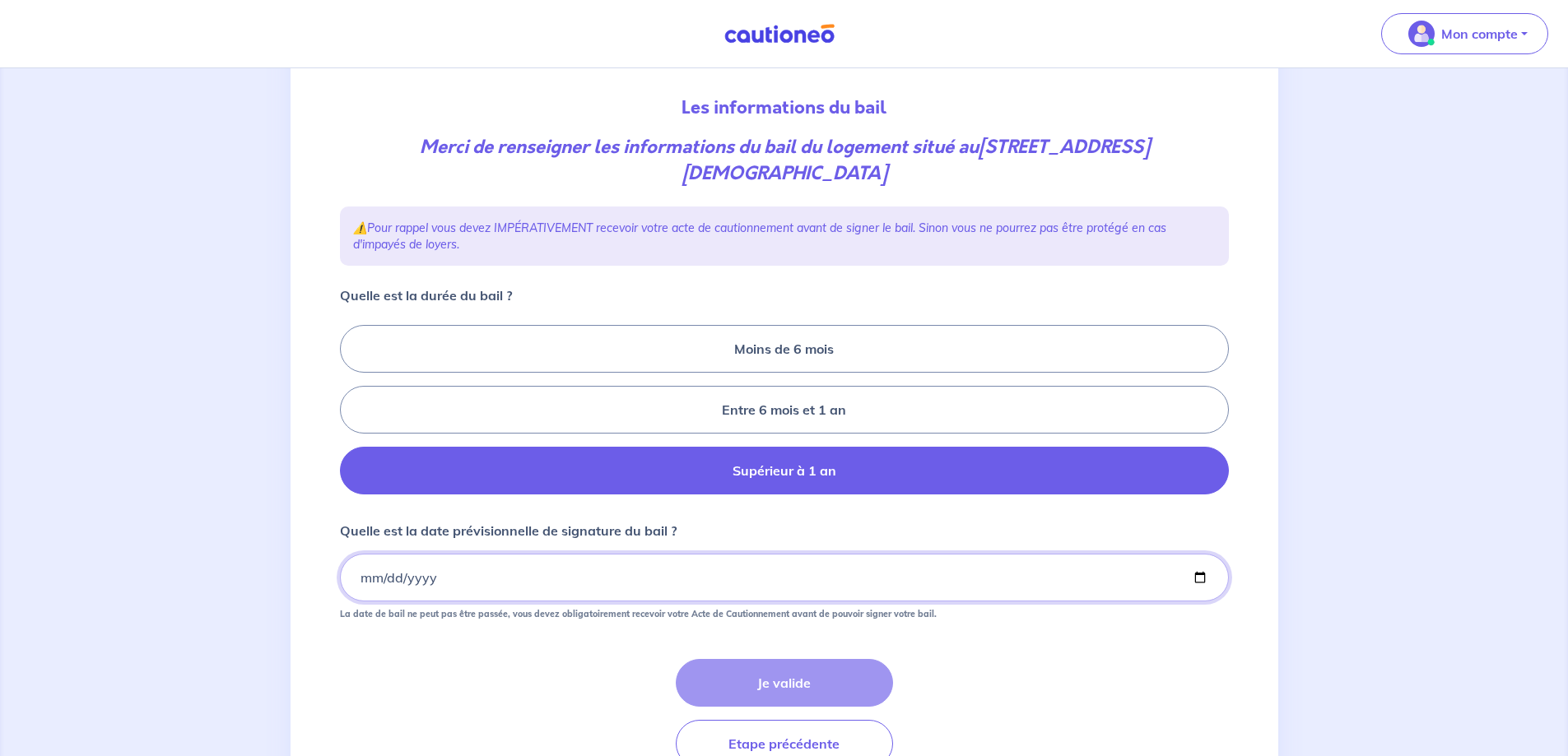
click at [456, 553] on input "Quelle est la date prévisionnelle de signature du bail ?" at bounding box center [784, 577] width 889 height 48
click at [1196, 558] on input "Quelle est la date prévisionnelle de signature du bail ?" at bounding box center [784, 577] width 889 height 48
click at [1197, 557] on input "Quelle est la date prévisionnelle de signature du bail ?" at bounding box center [784, 577] width 889 height 48
type input "2025-10-15"
click at [788, 659] on button "Je valide" at bounding box center [784, 683] width 217 height 48
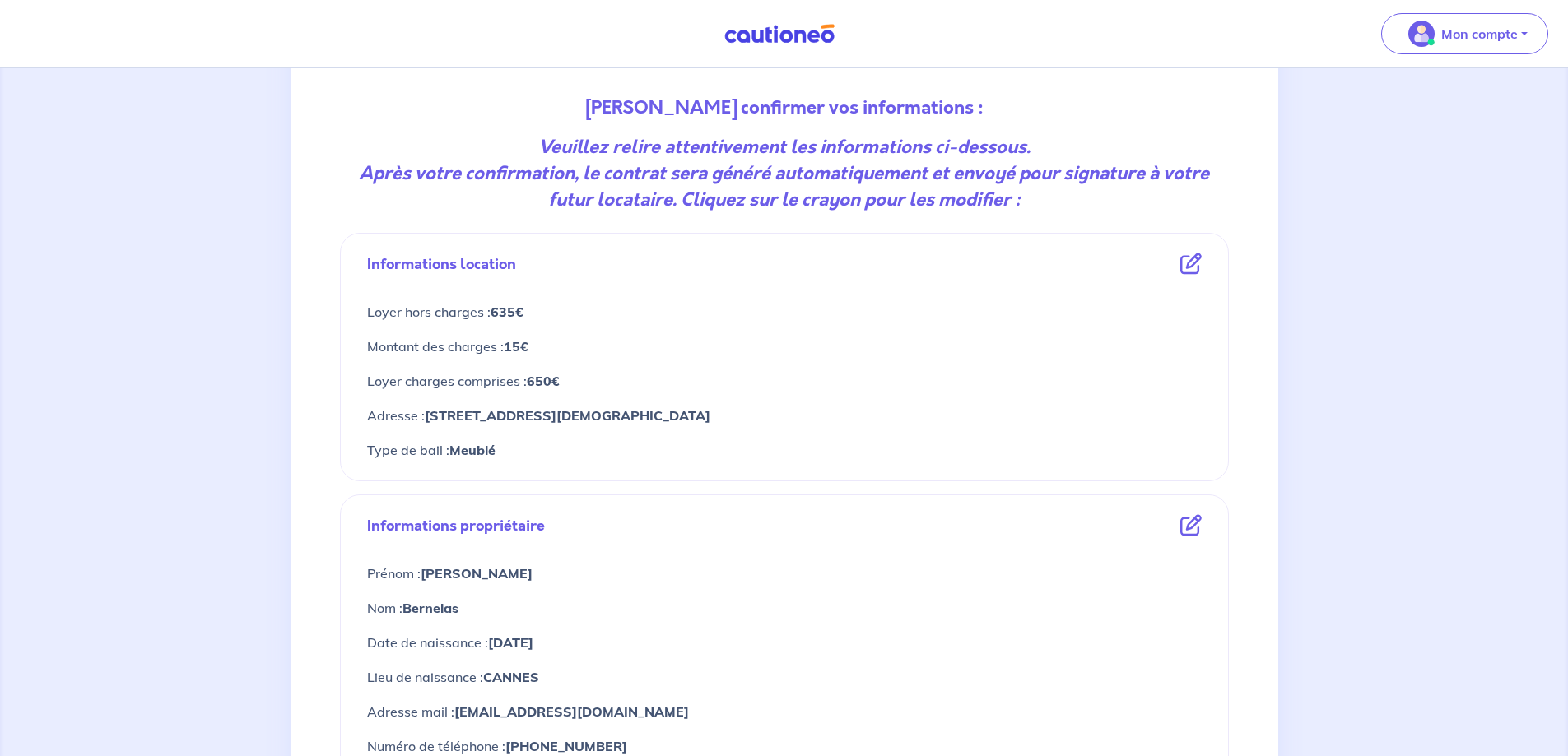
scroll to position [576, 0]
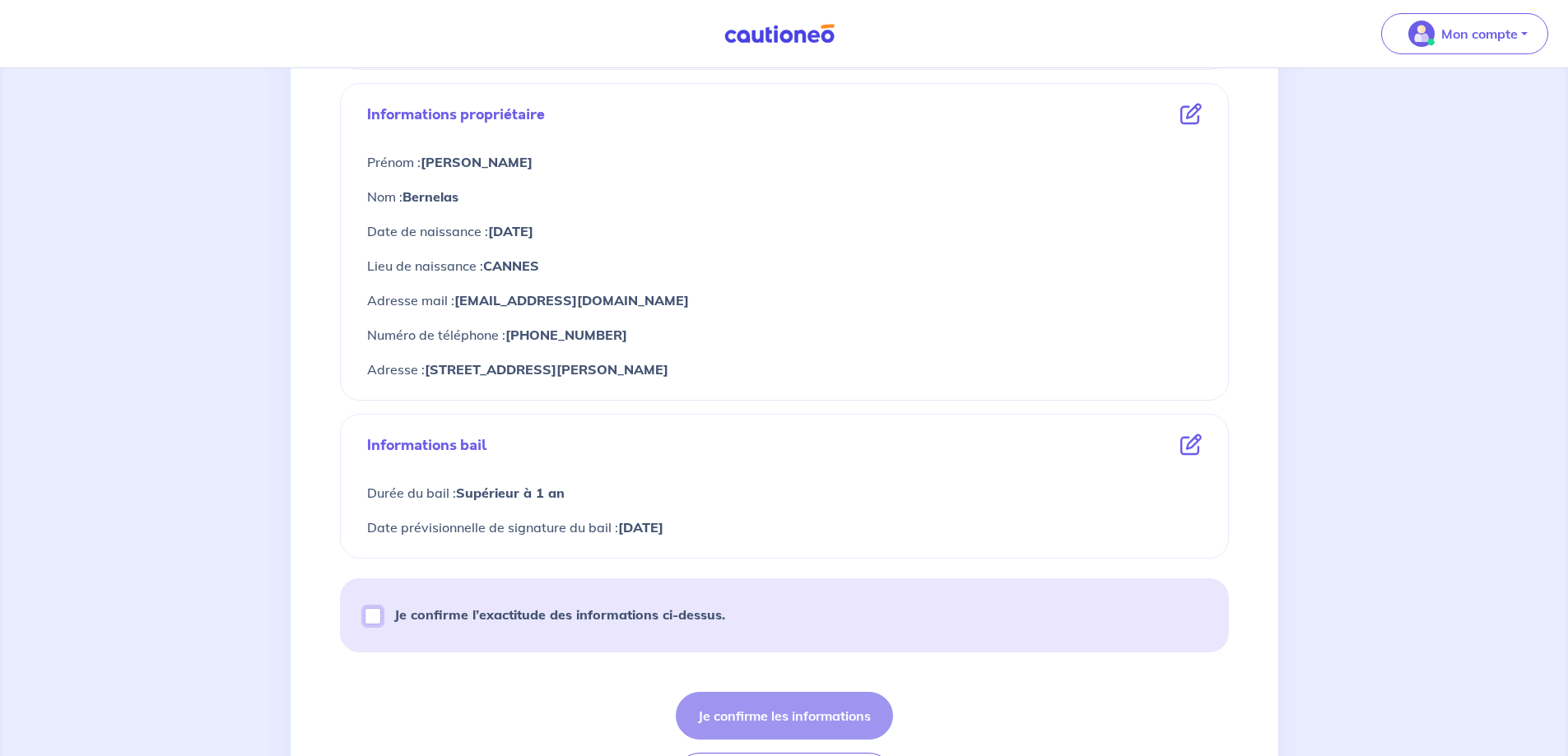
click at [373, 612] on input "Je confirme l’exactitude des informations ci-dessus." at bounding box center [372, 615] width 16 height 16
checkbox input "true"
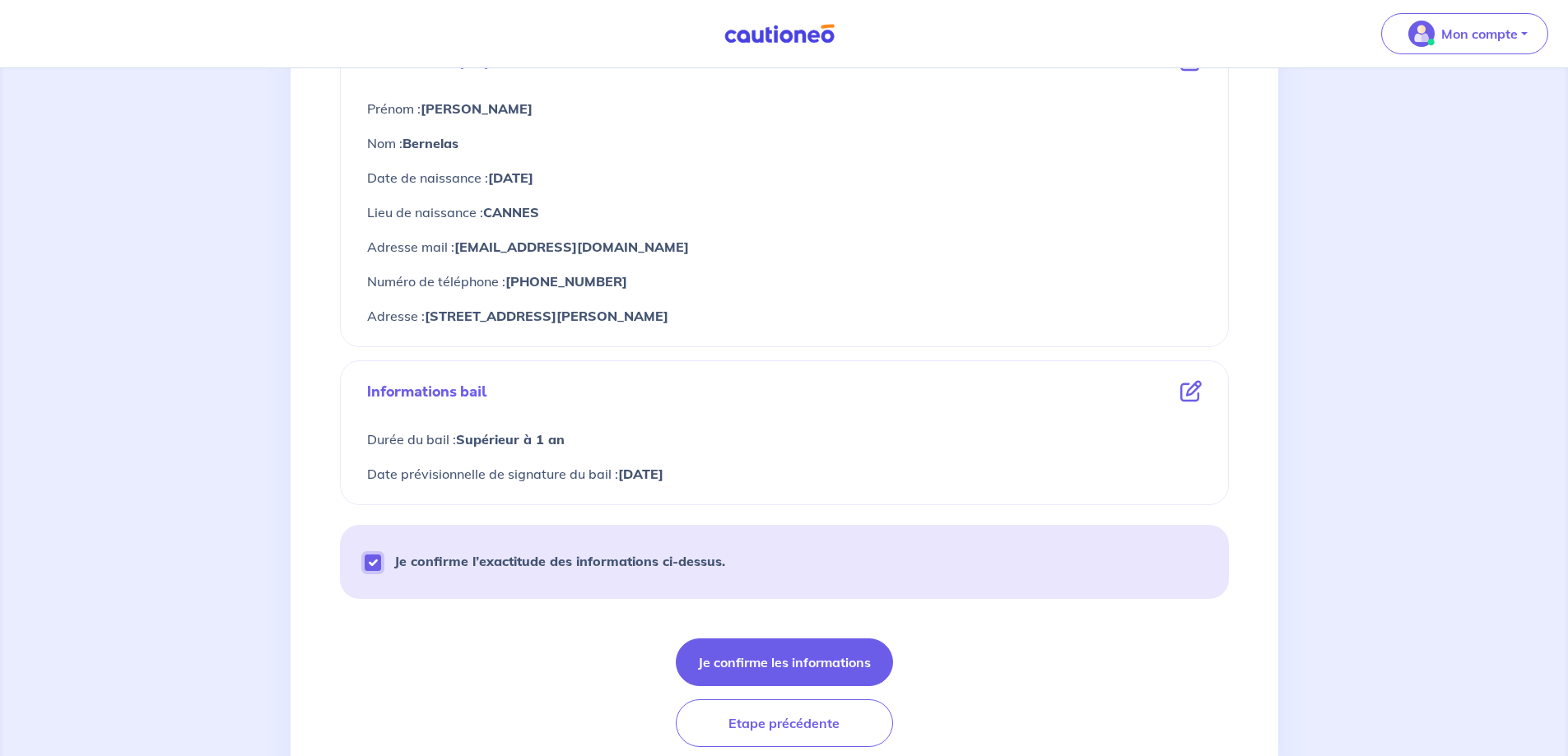
scroll to position [692, 0]
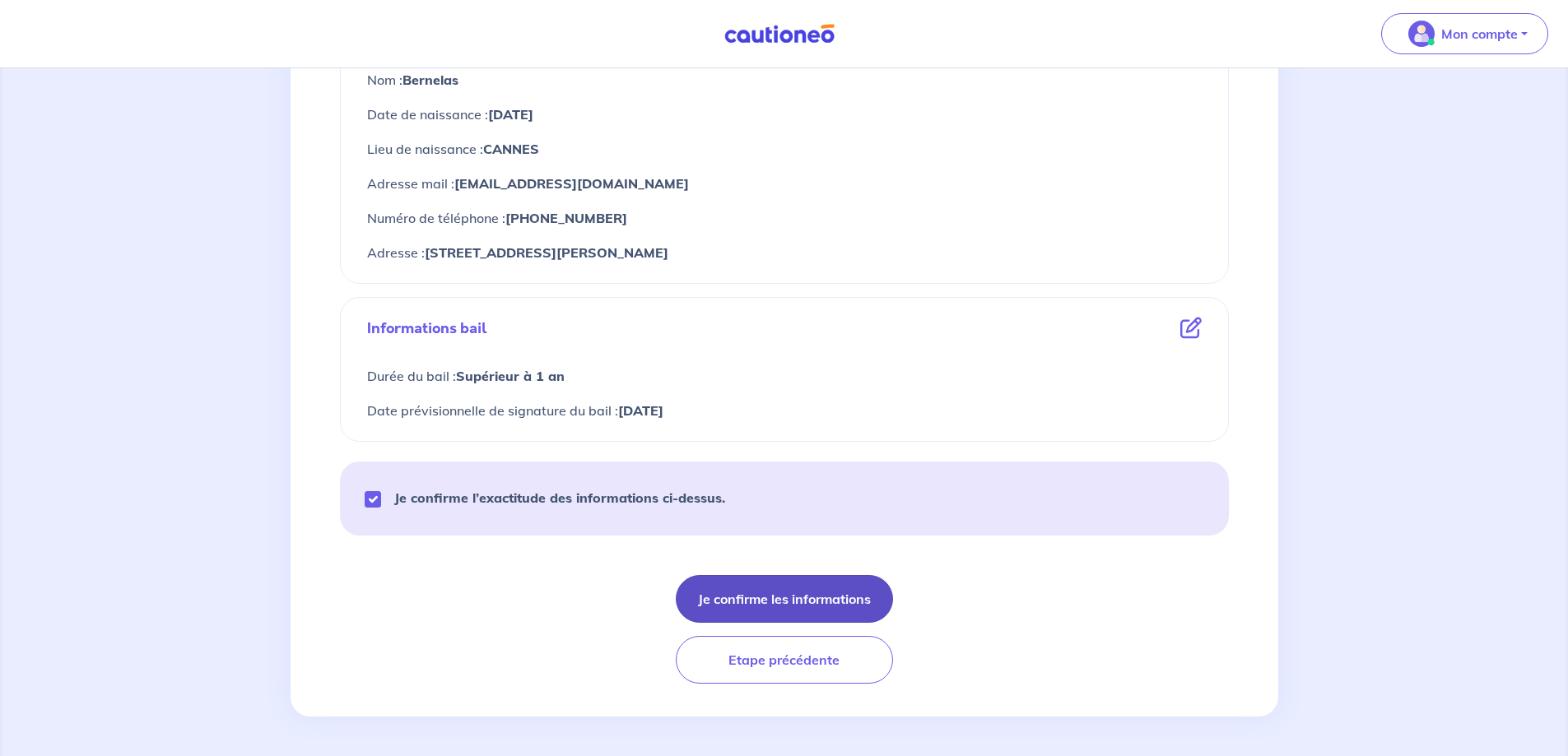
click at [813, 603] on button "Je confirme les informations" at bounding box center [784, 599] width 217 height 48
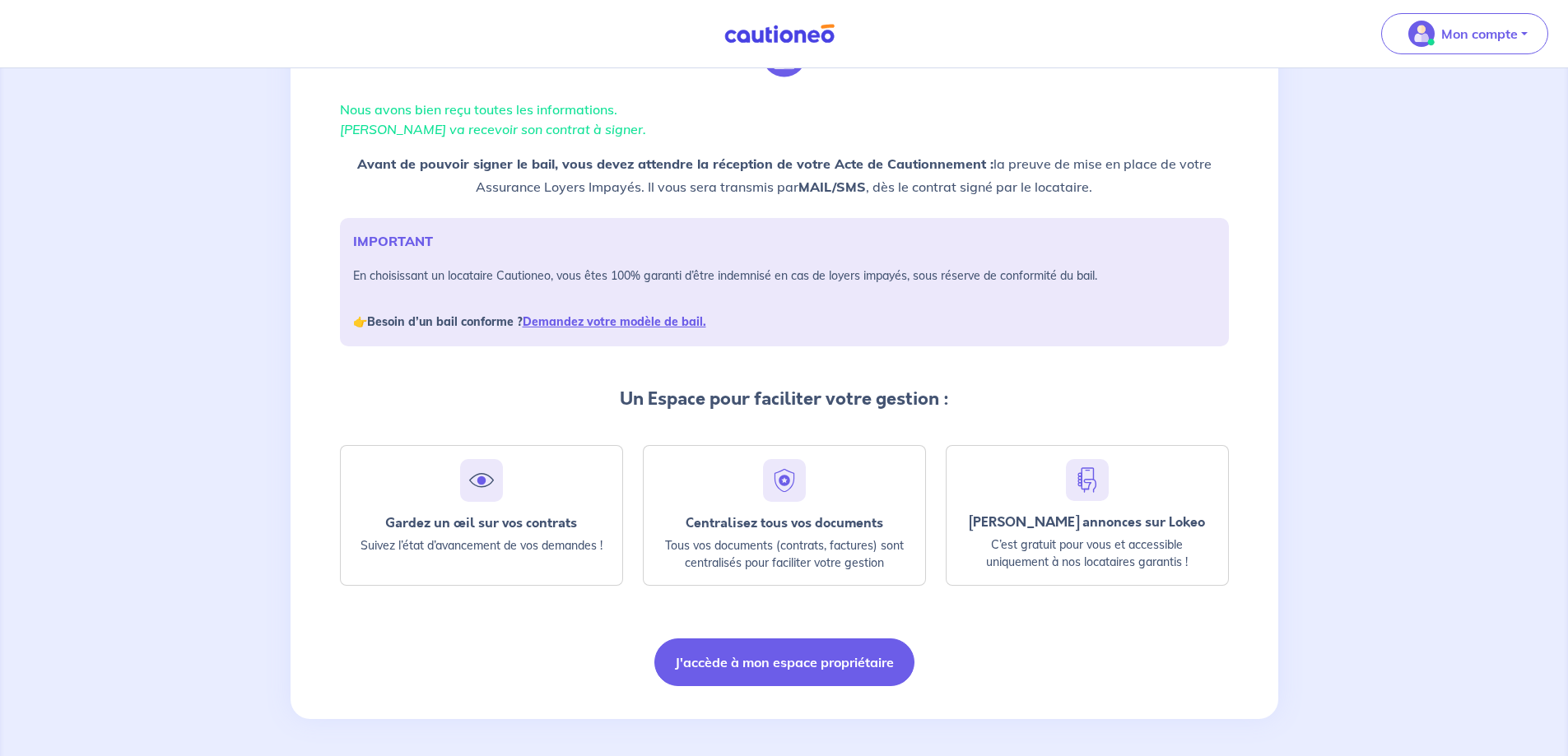
scroll to position [100, 0]
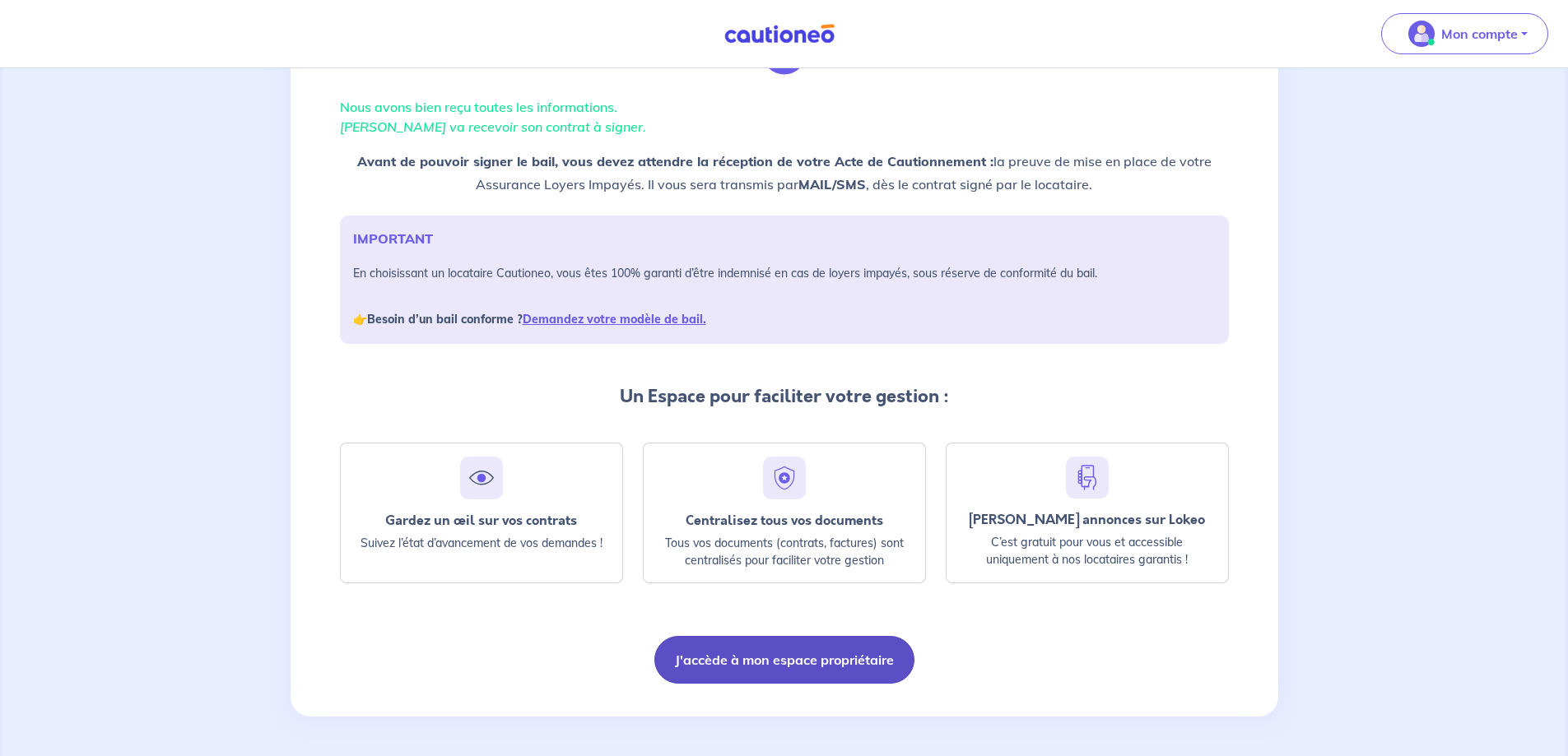
click at [798, 668] on button "J'accède à mon espace propriétaire" at bounding box center [784, 660] width 260 height 48
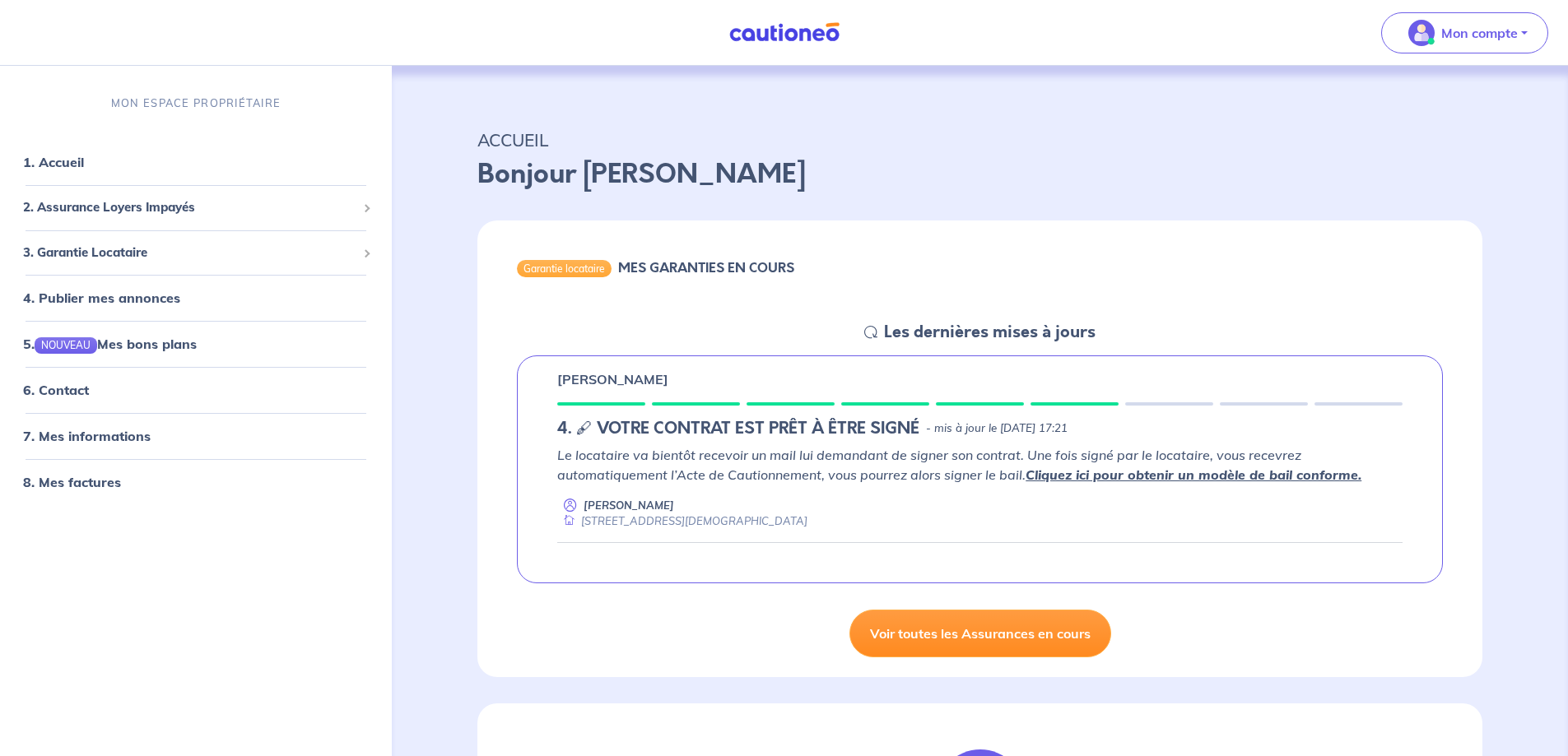
click at [1028, 623] on link "Voir toutes les Assurances en cours" at bounding box center [980, 633] width 262 height 48
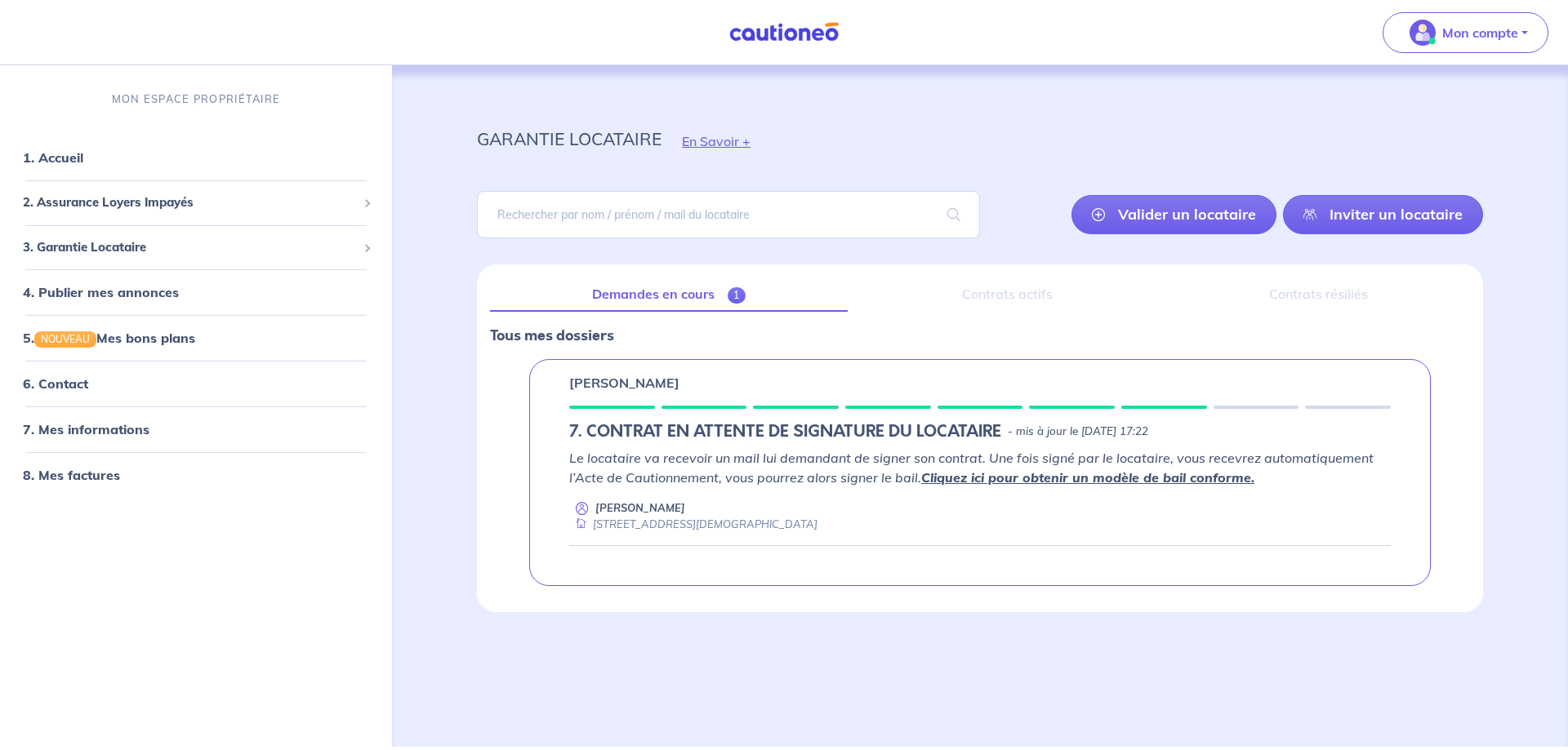
click at [1110, 475] on link "Cliquez ici pour obtenir un modèle de bail conforme." at bounding box center [1087, 476] width 333 height 16
click at [1461, 39] on p "Mon compte" at bounding box center [1480, 32] width 76 height 20
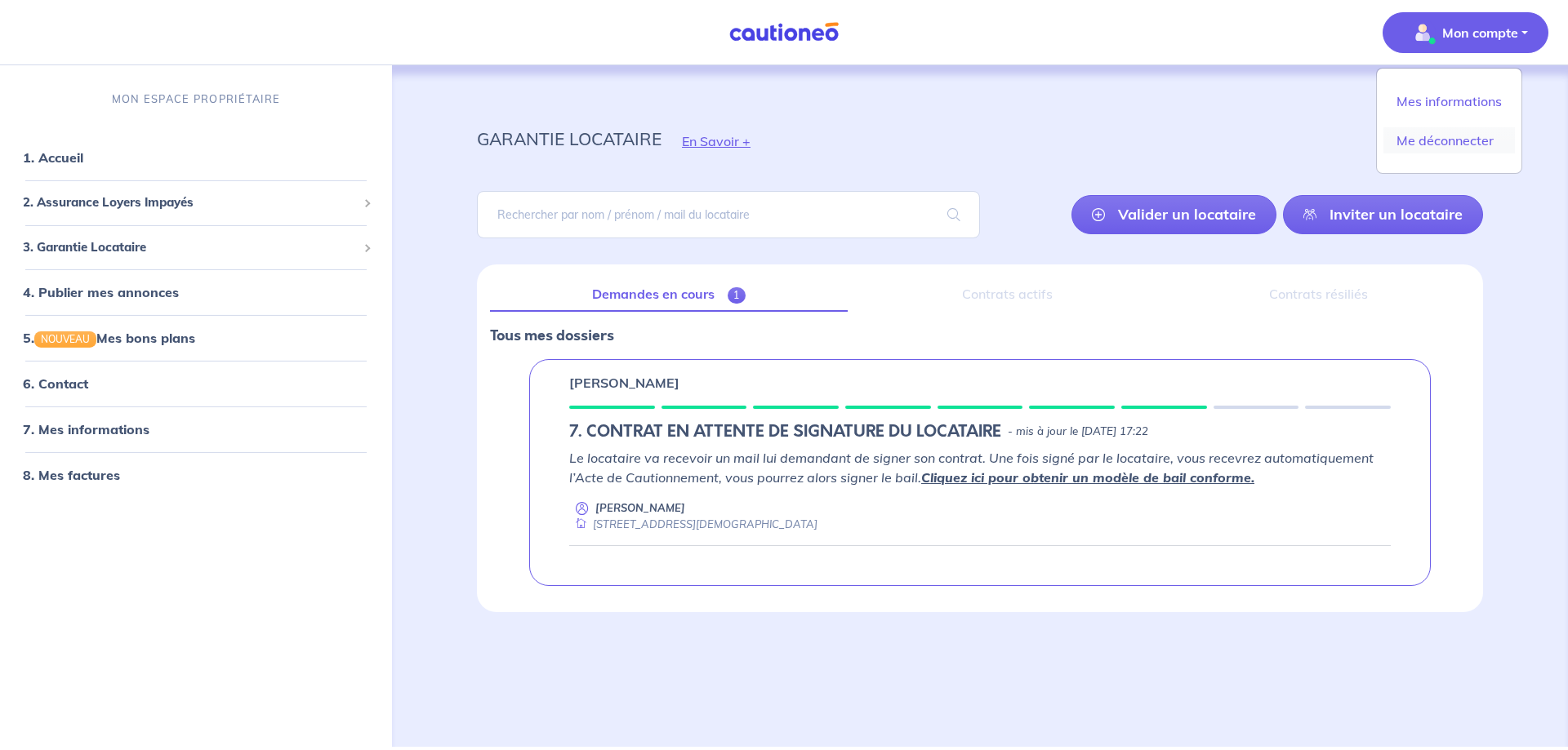
click at [1452, 142] on link "Me déconnecter" at bounding box center [1448, 141] width 131 height 26
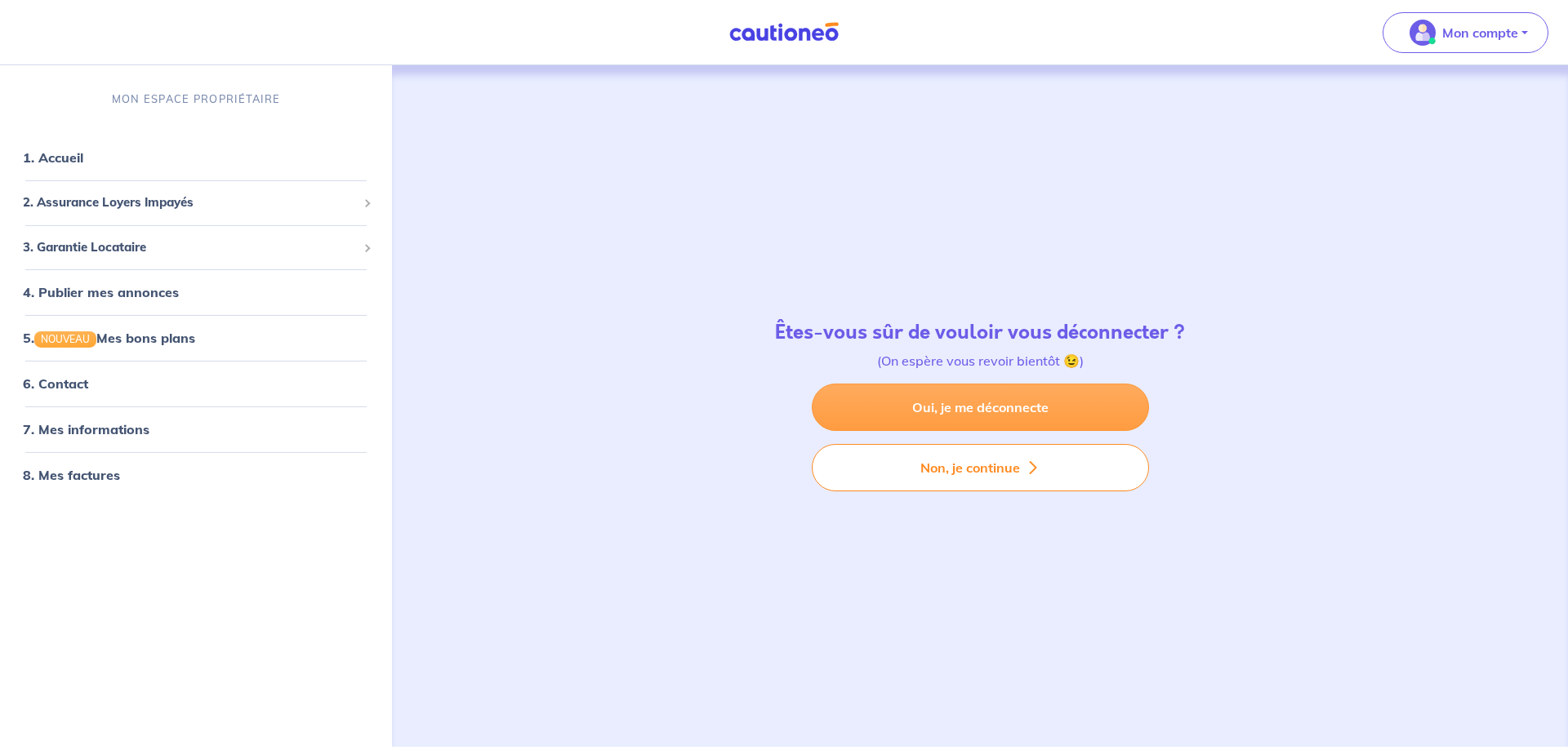
click at [1002, 408] on link "Oui, je me déconnecte" at bounding box center [980, 408] width 337 height 47
